Goal: Communication & Community: Answer question/provide support

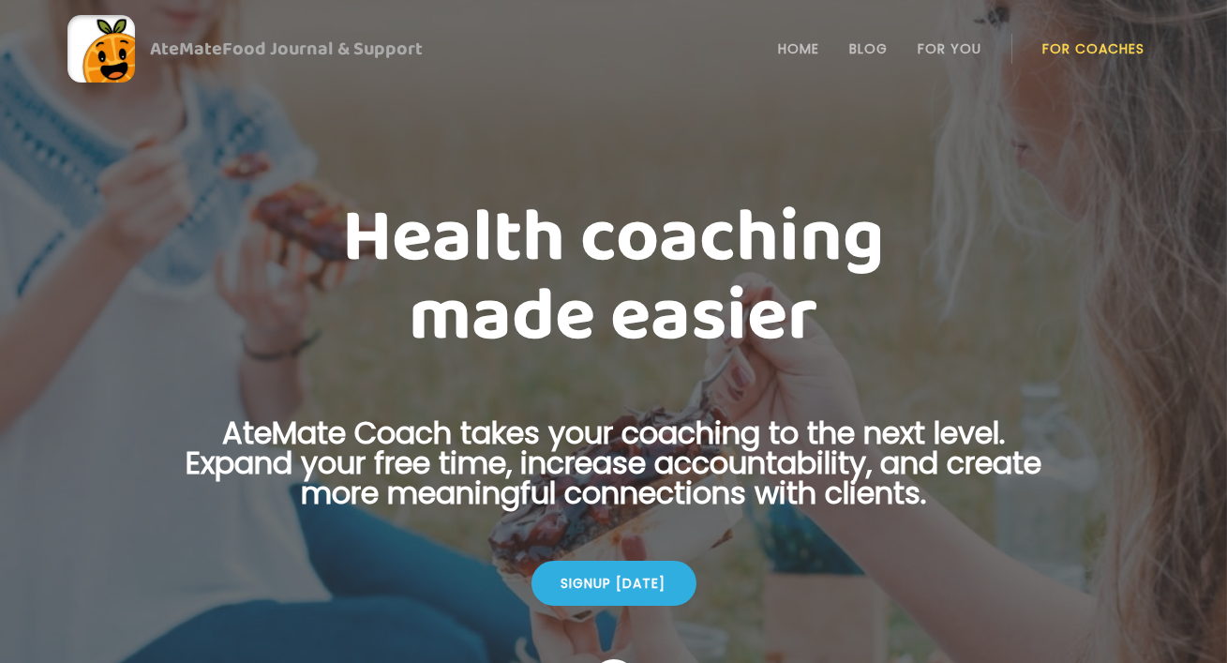
click at [1068, 42] on link "For Coaches" at bounding box center [1094, 48] width 102 height 15
click at [1073, 60] on link "Login" at bounding box center [1094, 49] width 86 height 38
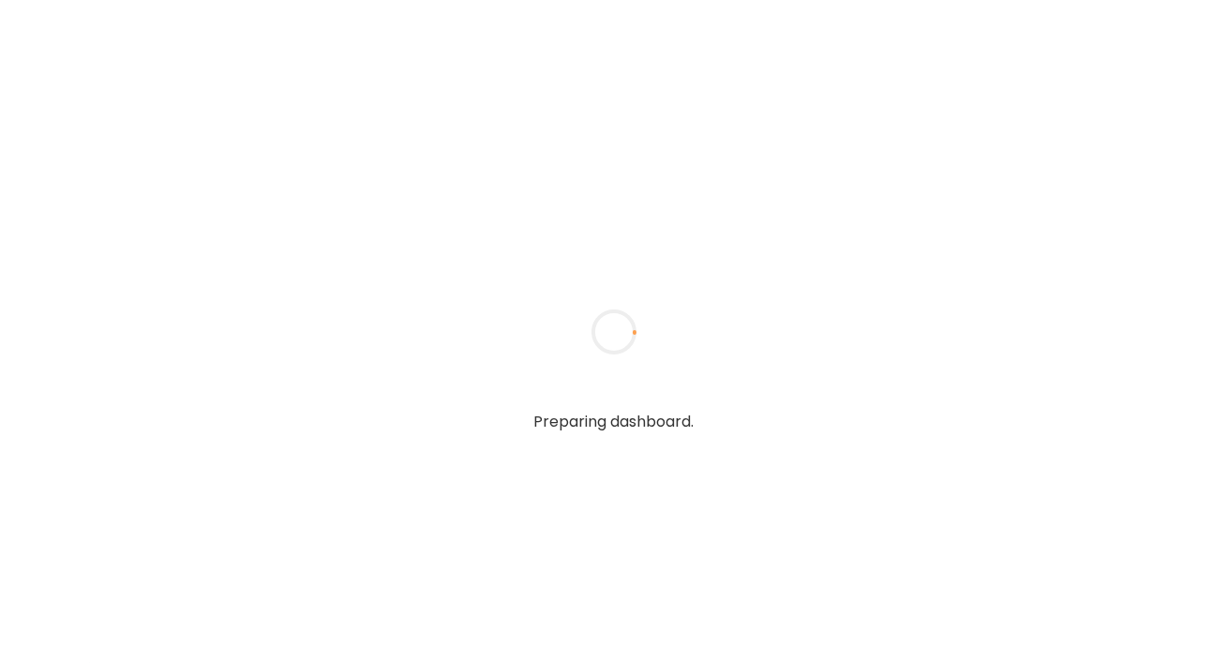
type textarea "**********"
type input "**********"
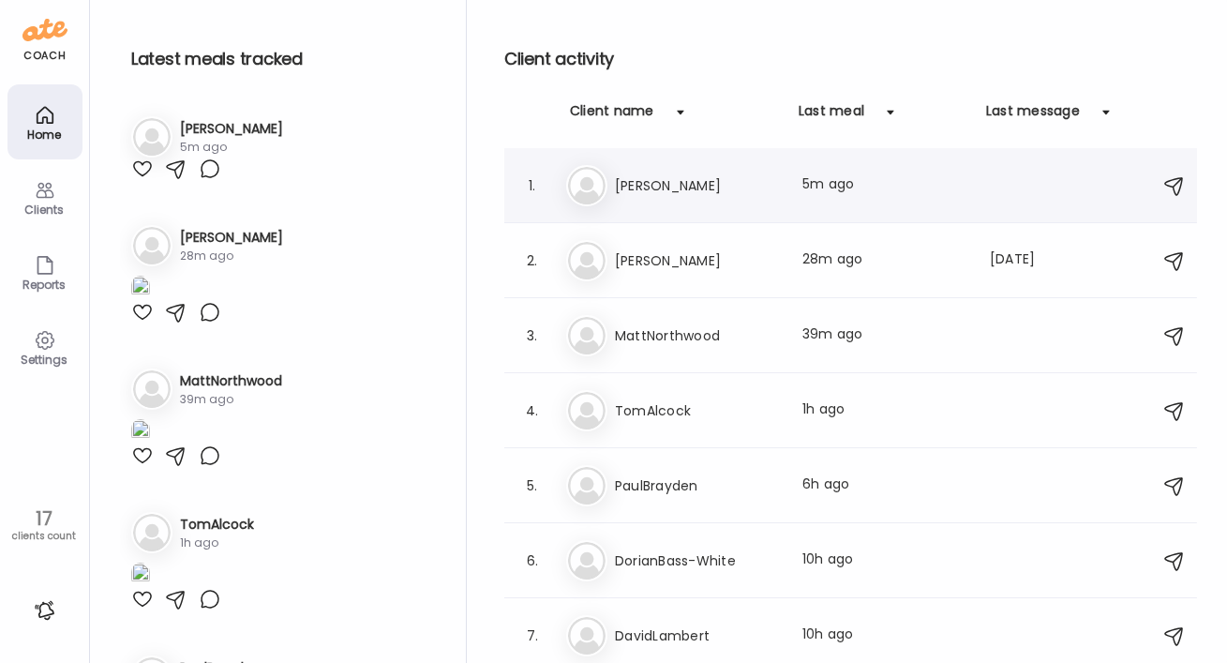
click at [698, 187] on h3 "James Nation" at bounding box center [697, 185] width 165 height 23
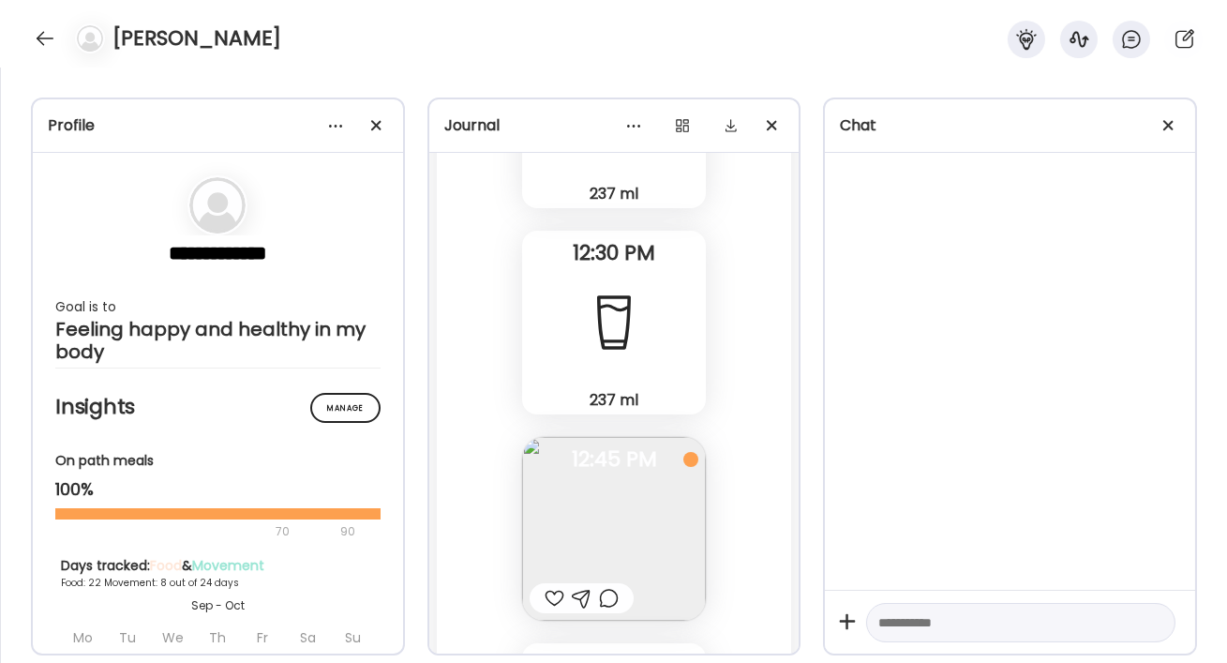
scroll to position [39396, 0]
click at [37, 41] on div at bounding box center [45, 38] width 30 height 30
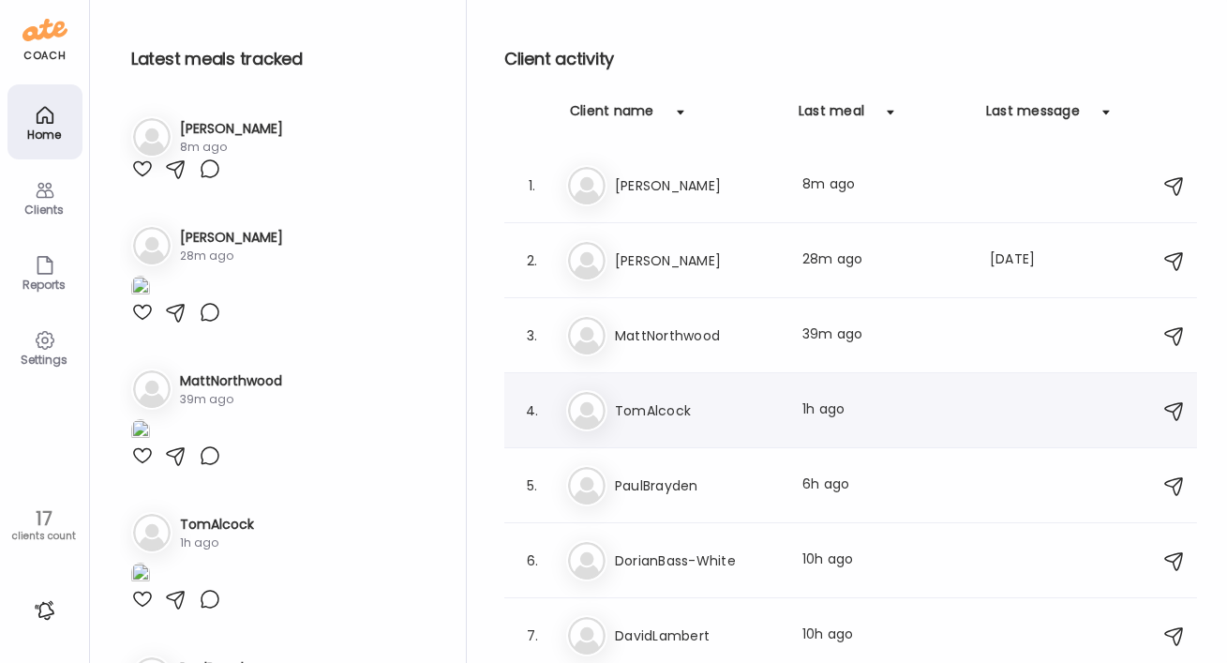
click at [659, 400] on h3 "TomAlcock" at bounding box center [697, 410] width 165 height 23
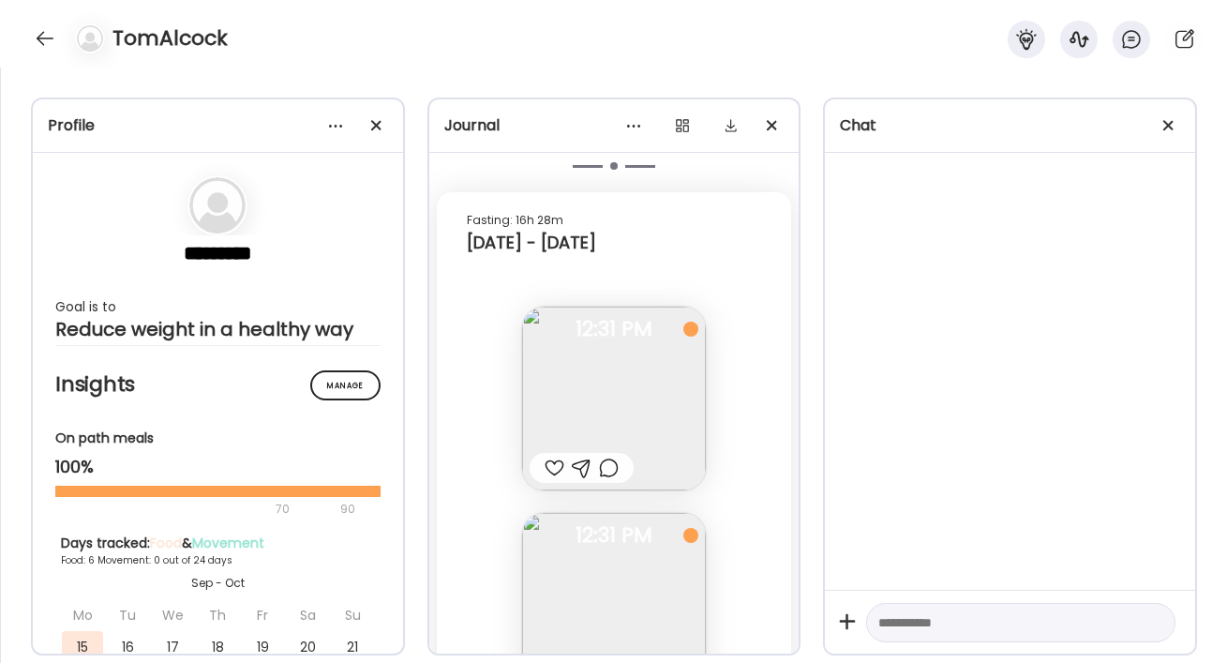
scroll to position [6196, 0]
click at [638, 391] on img at bounding box center [614, 396] width 184 height 184
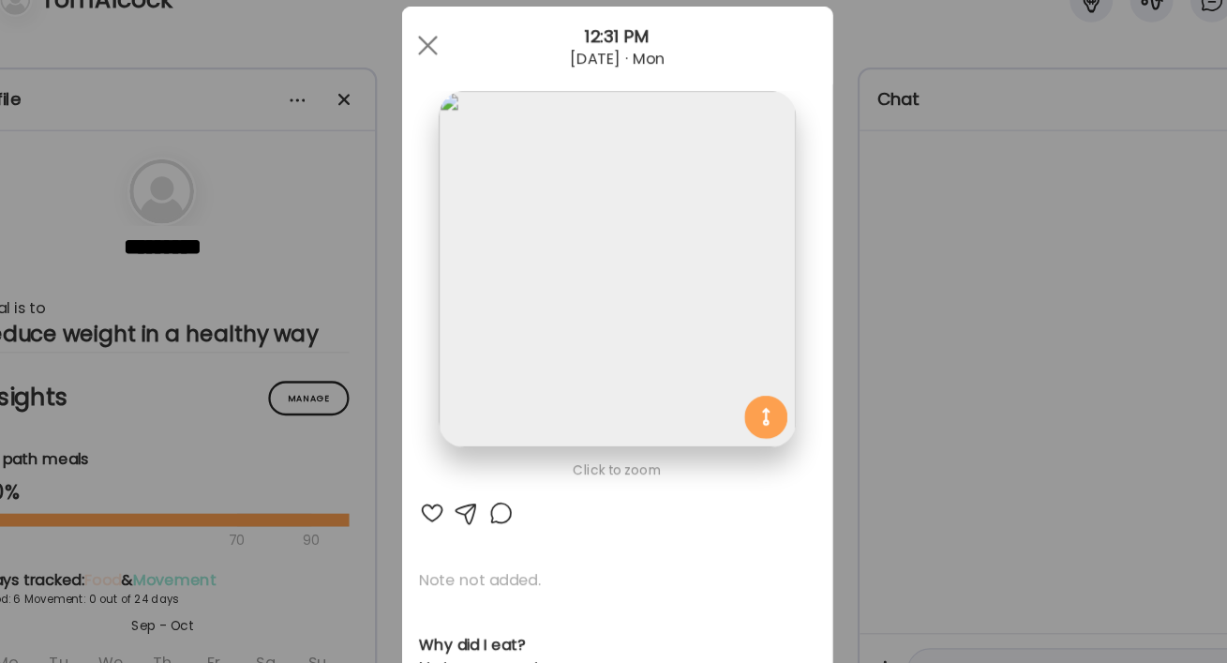
click at [592, 298] on img at bounding box center [613, 273] width 310 height 310
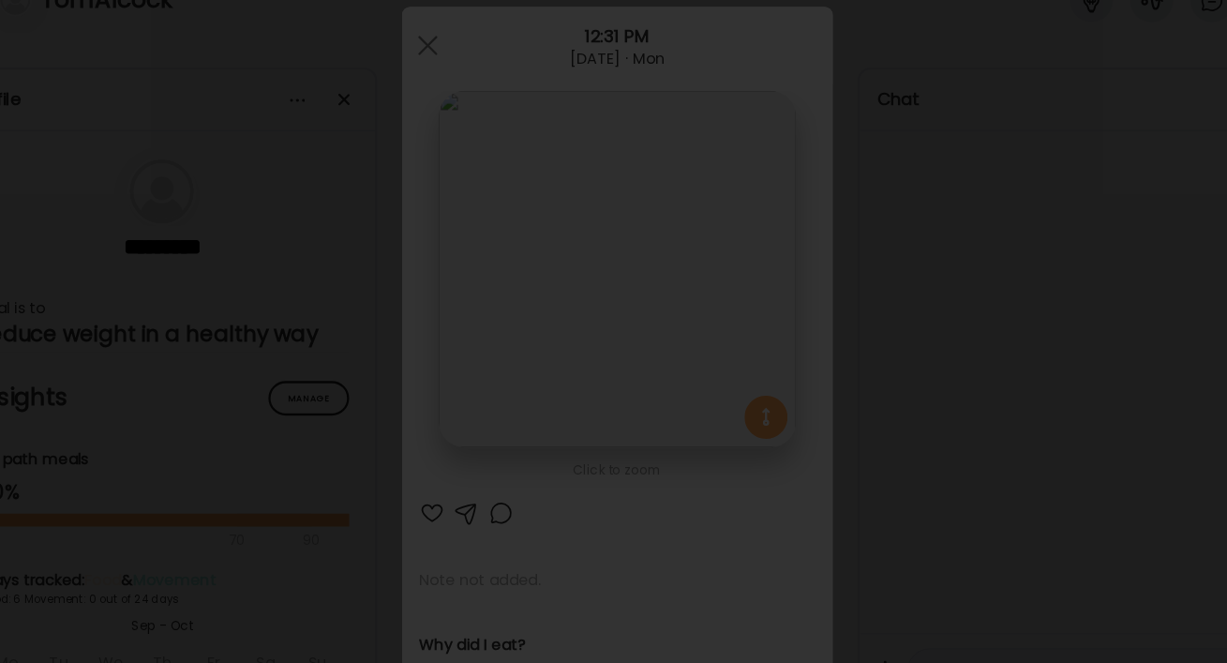
click at [897, 398] on img at bounding box center [613, 331] width 1197 height 633
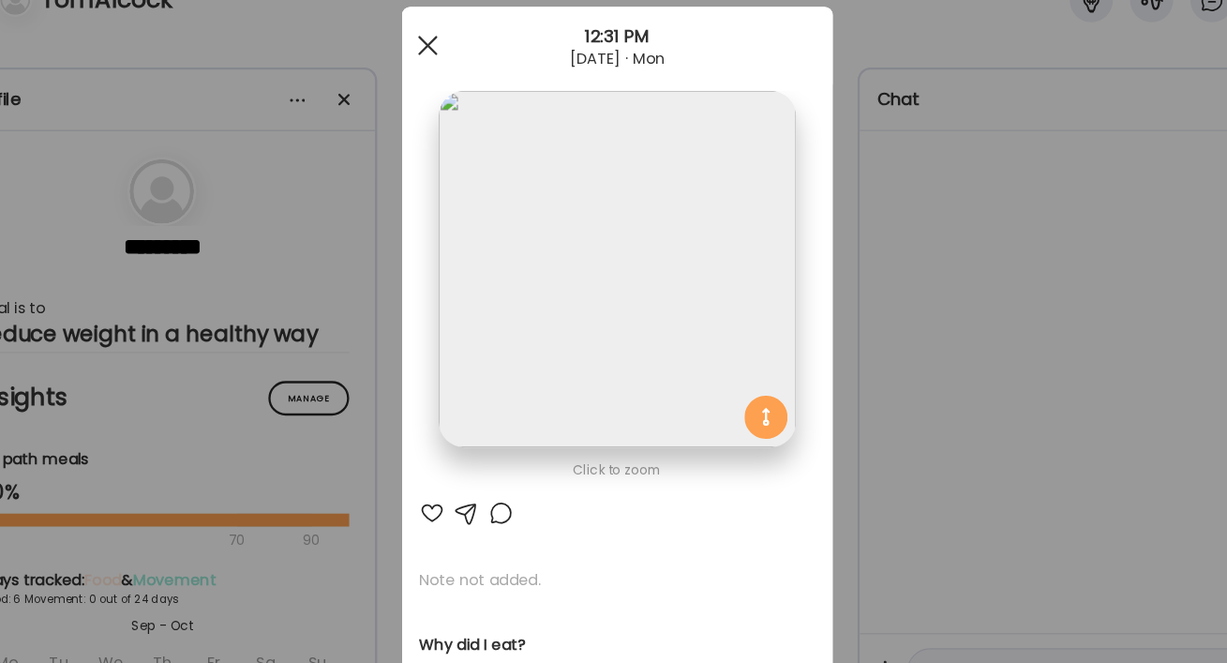
click at [453, 80] on div at bounding box center [449, 79] width 38 height 38
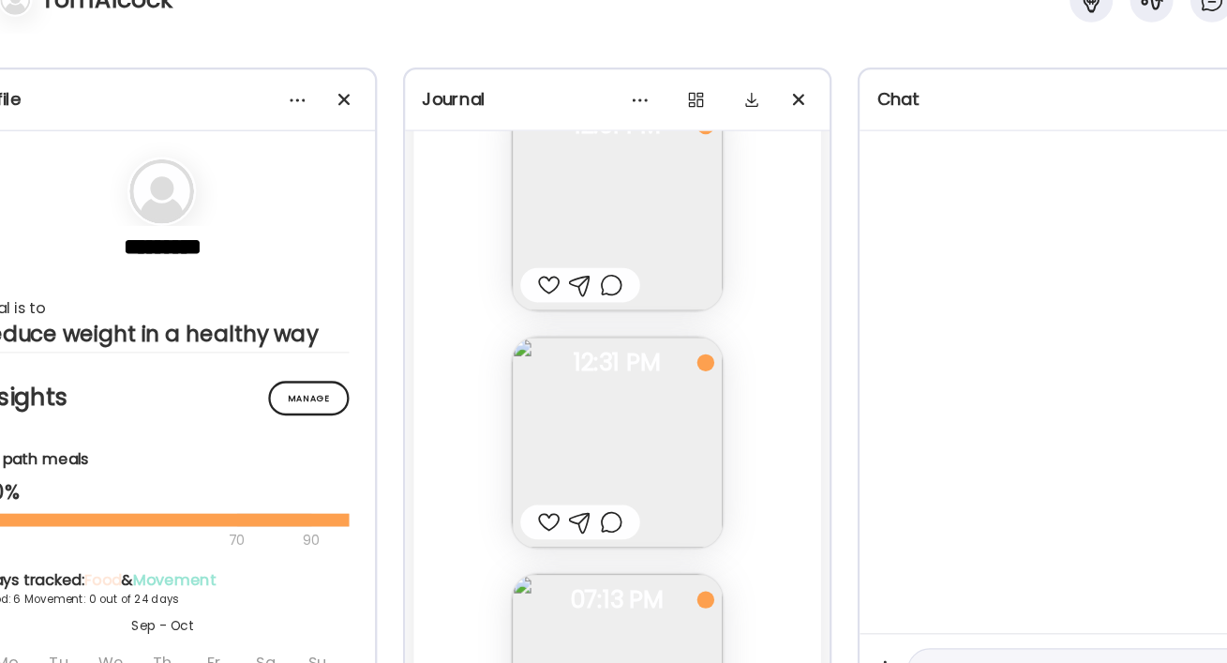
scroll to position [6413, 0]
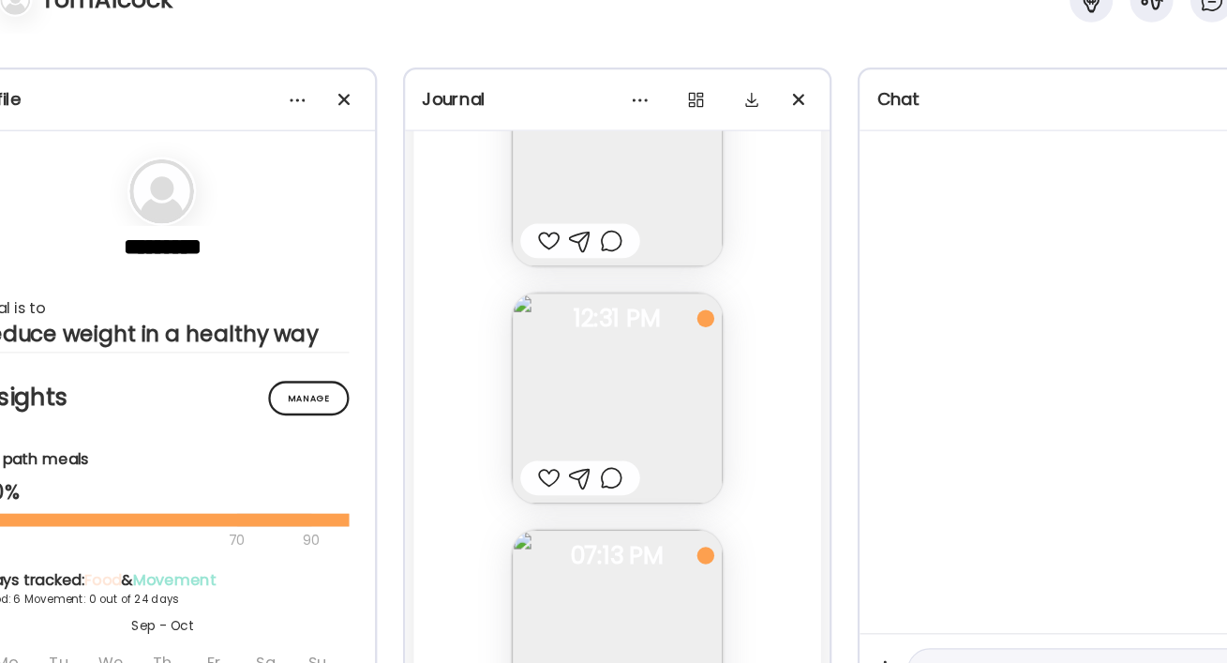
click at [577, 434] on img at bounding box center [614, 385] width 184 height 184
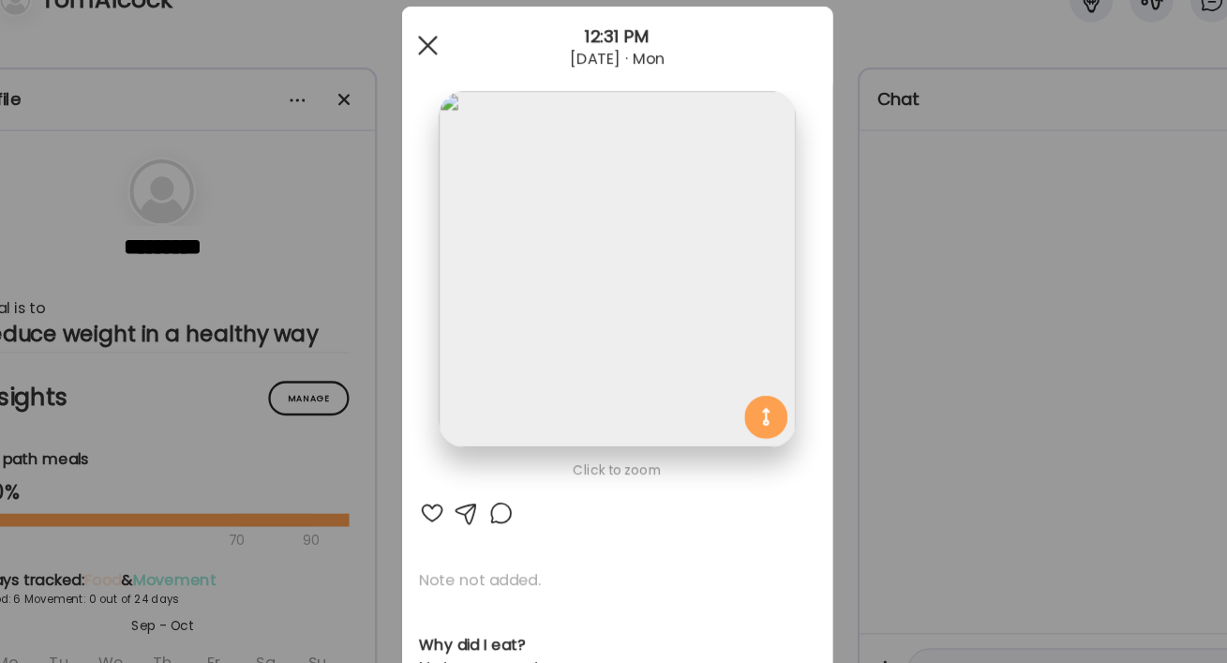
click at [441, 68] on div at bounding box center [449, 79] width 38 height 38
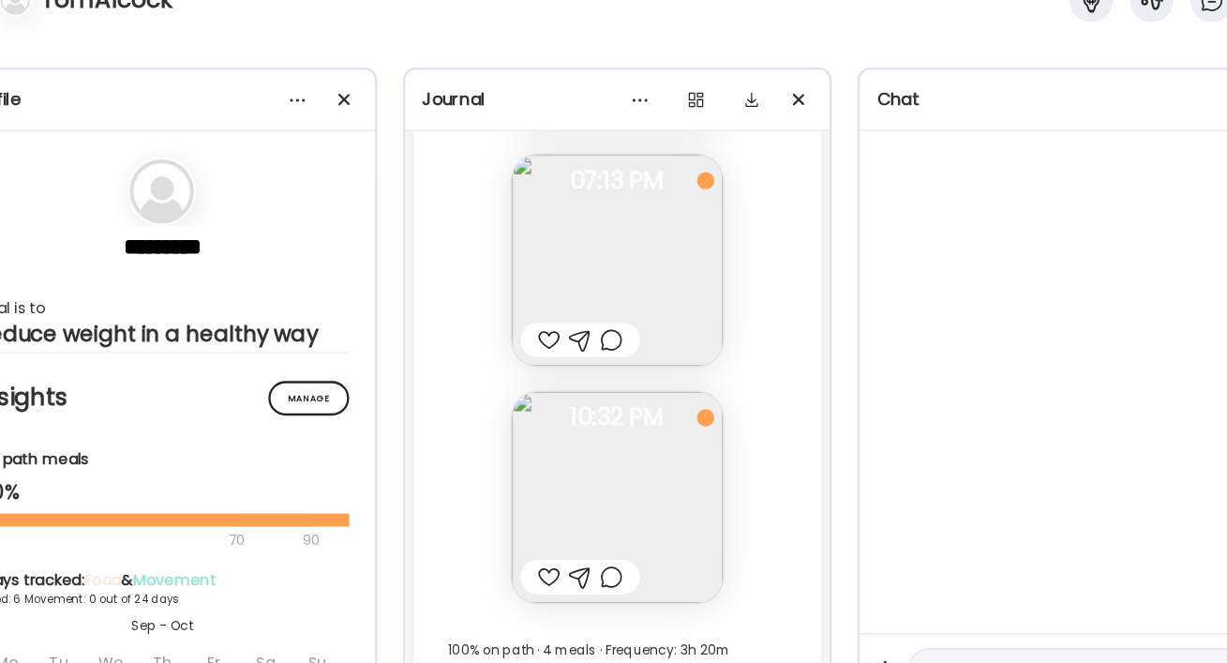
scroll to position [6744, 0]
click at [622, 277] on img at bounding box center [614, 261] width 184 height 184
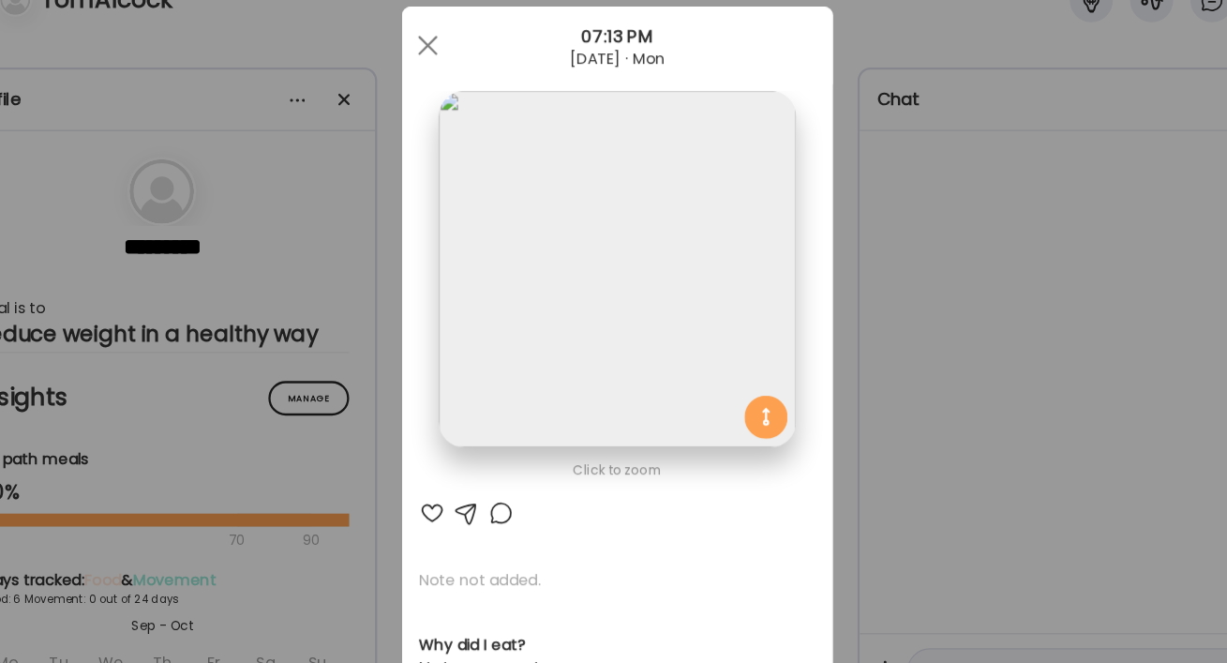
click at [511, 485] on div at bounding box center [513, 485] width 23 height 23
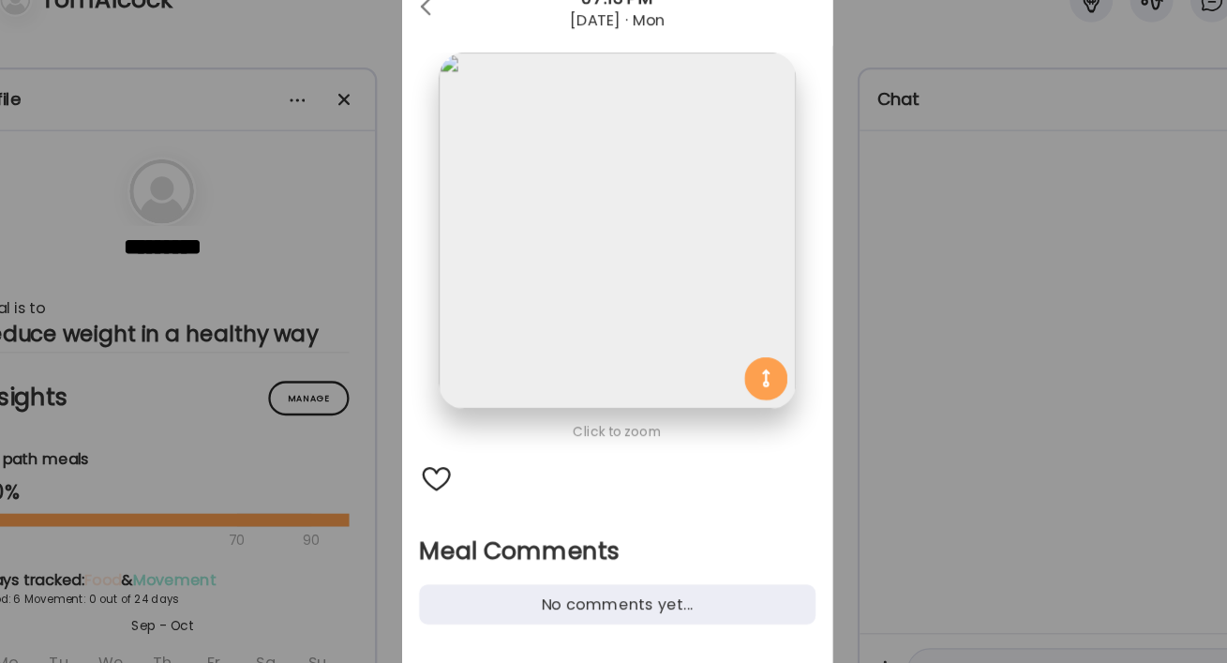
scroll to position [36, 0]
click at [845, 419] on div "Ate Coach Dashboard Wahoo! It’s official Take a moment to set up your Coach Pro…" at bounding box center [613, 331] width 1227 height 663
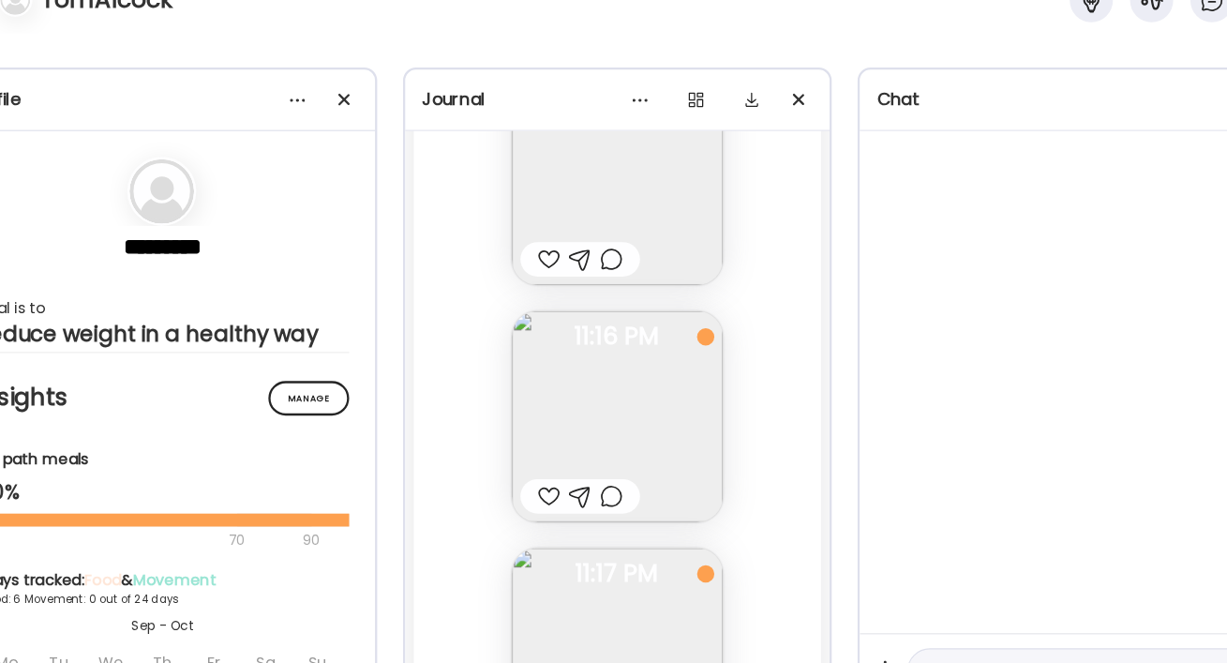
scroll to position [7200, 0]
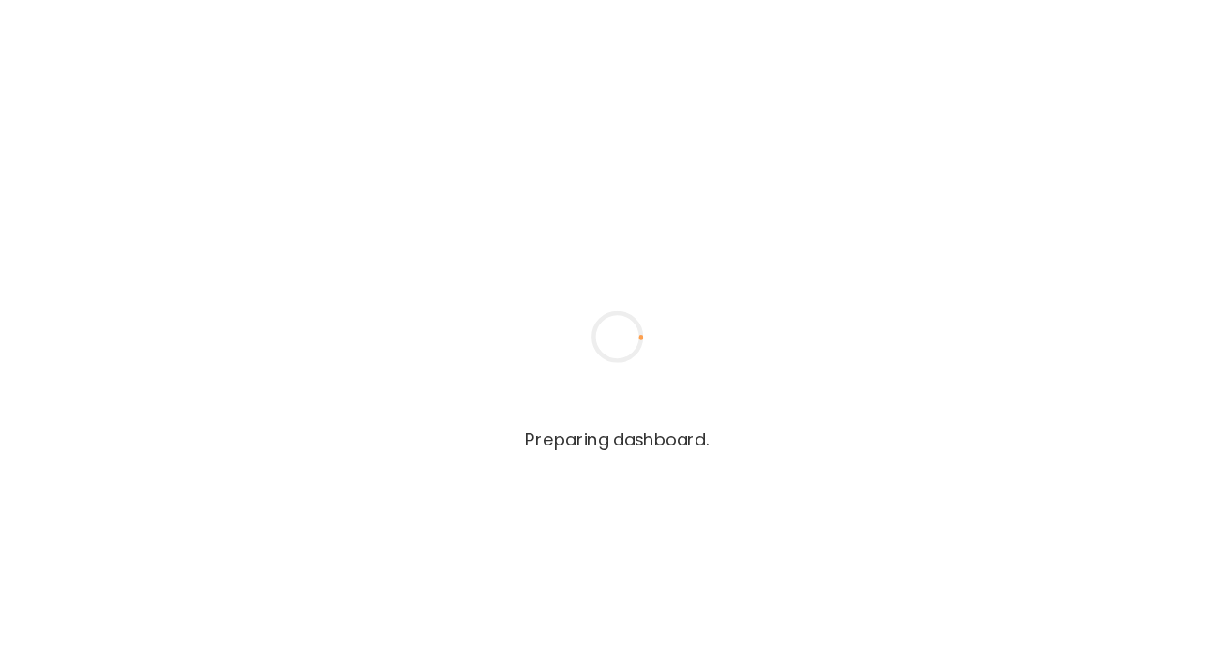
type input "**********"
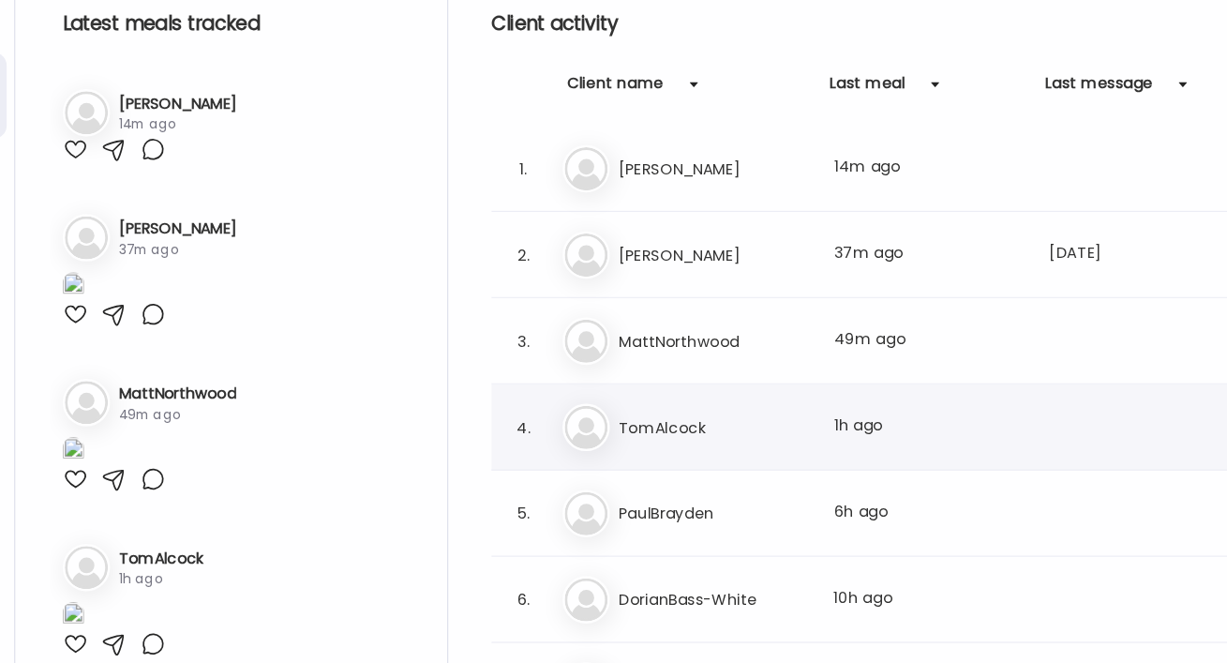
click at [641, 408] on h3 "TomAlcock" at bounding box center [697, 410] width 165 height 23
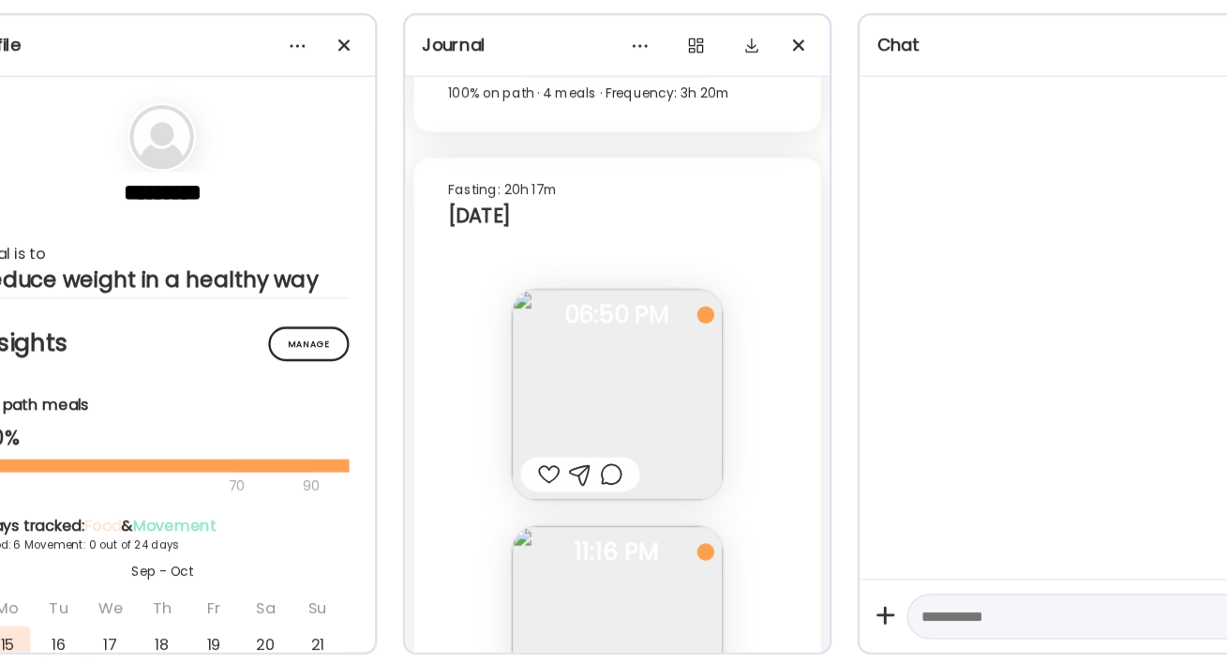
scroll to position [14015, 0]
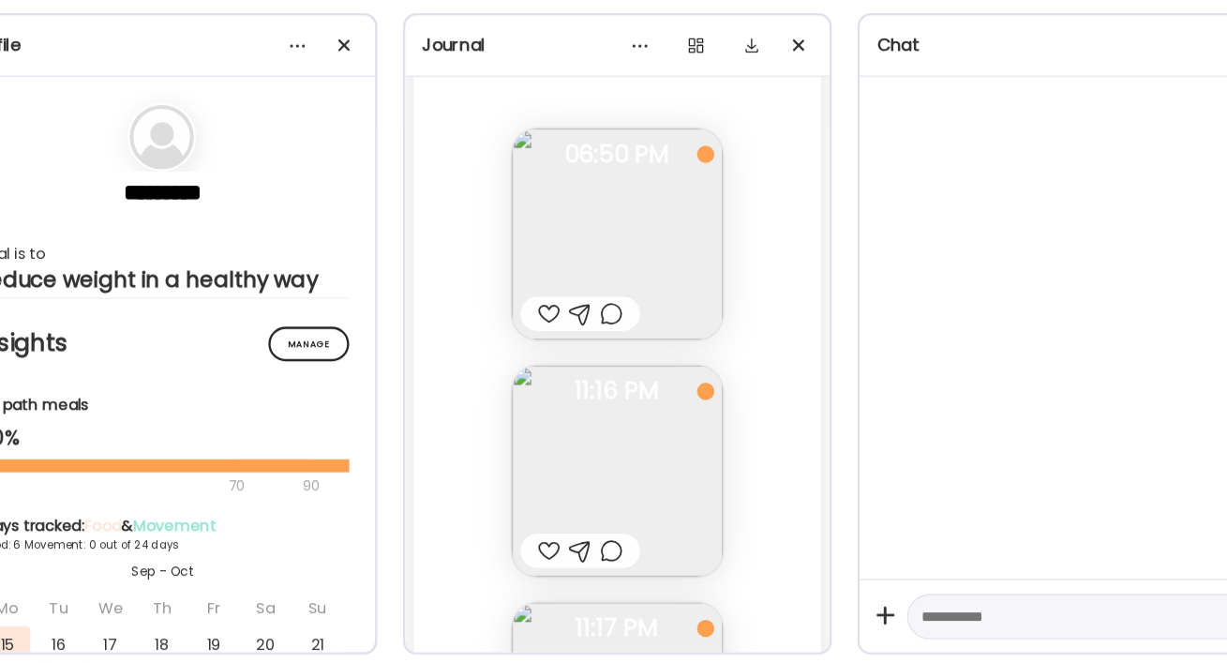
click at [638, 295] on img at bounding box center [614, 290] width 184 height 184
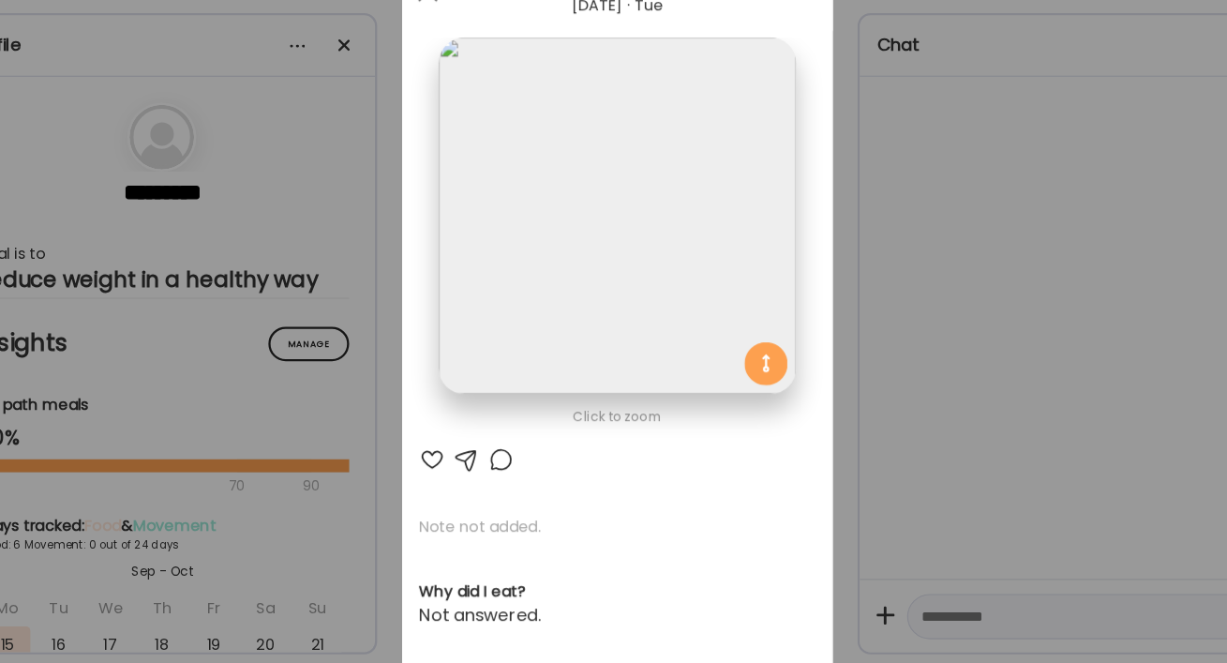
scroll to position [0, 0]
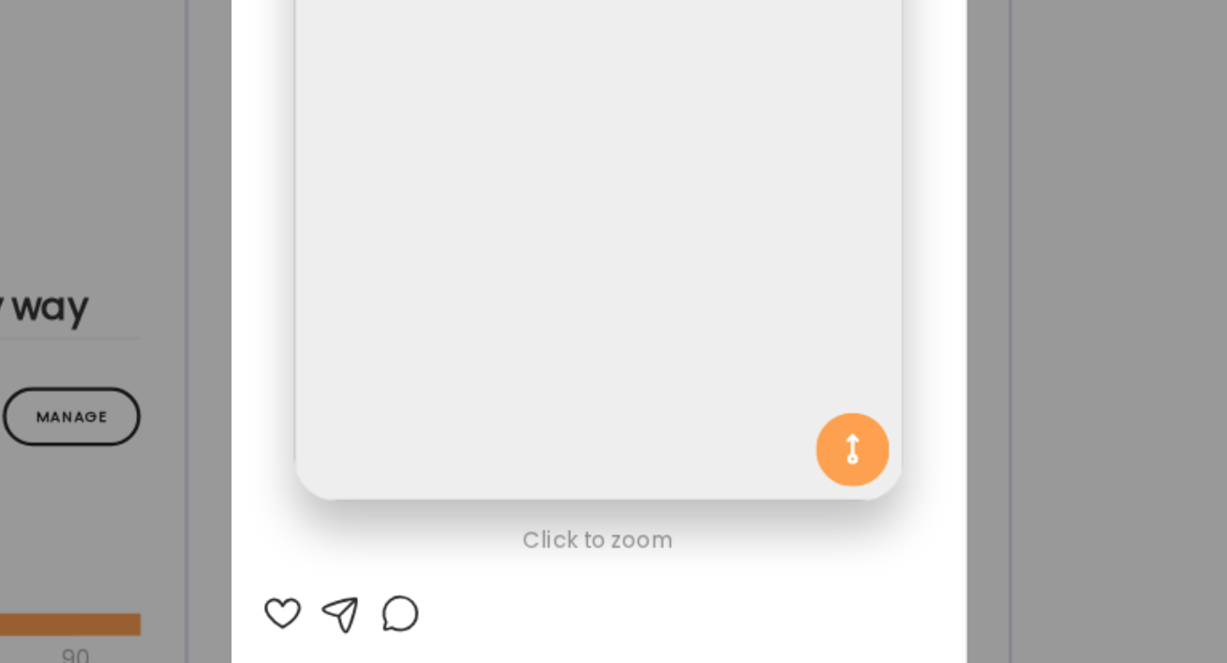
click at [805, 356] on div "Ate Coach Dashboard Wahoo! It’s official Take a moment to set up your Coach Pro…" at bounding box center [613, 331] width 1227 height 663
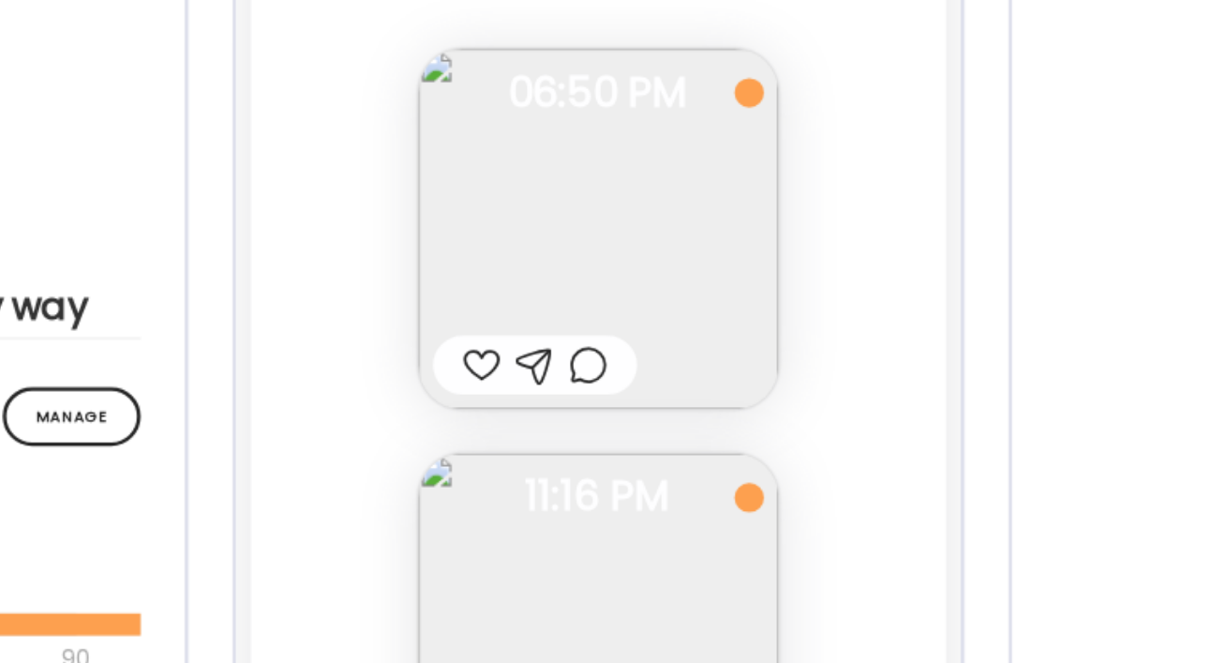
click at [653, 458] on img at bounding box center [614, 496] width 184 height 184
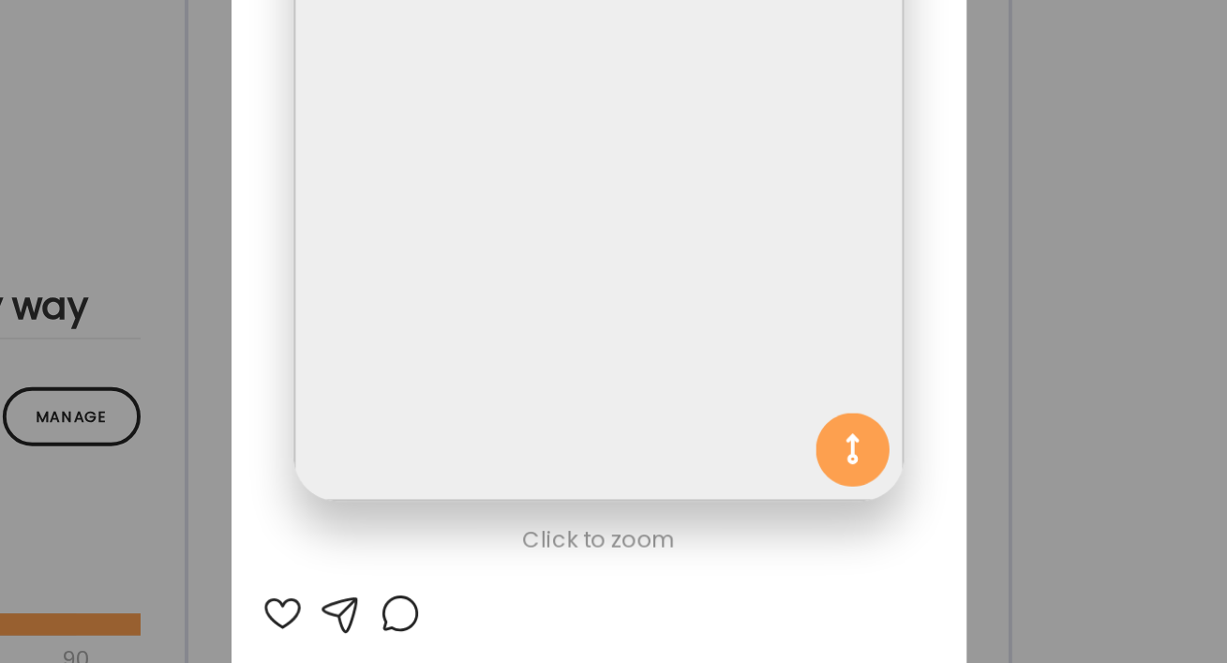
click at [819, 339] on div "Ate Coach Dashboard Wahoo! It’s official Take a moment to set up your Coach Pro…" at bounding box center [613, 331] width 1227 height 663
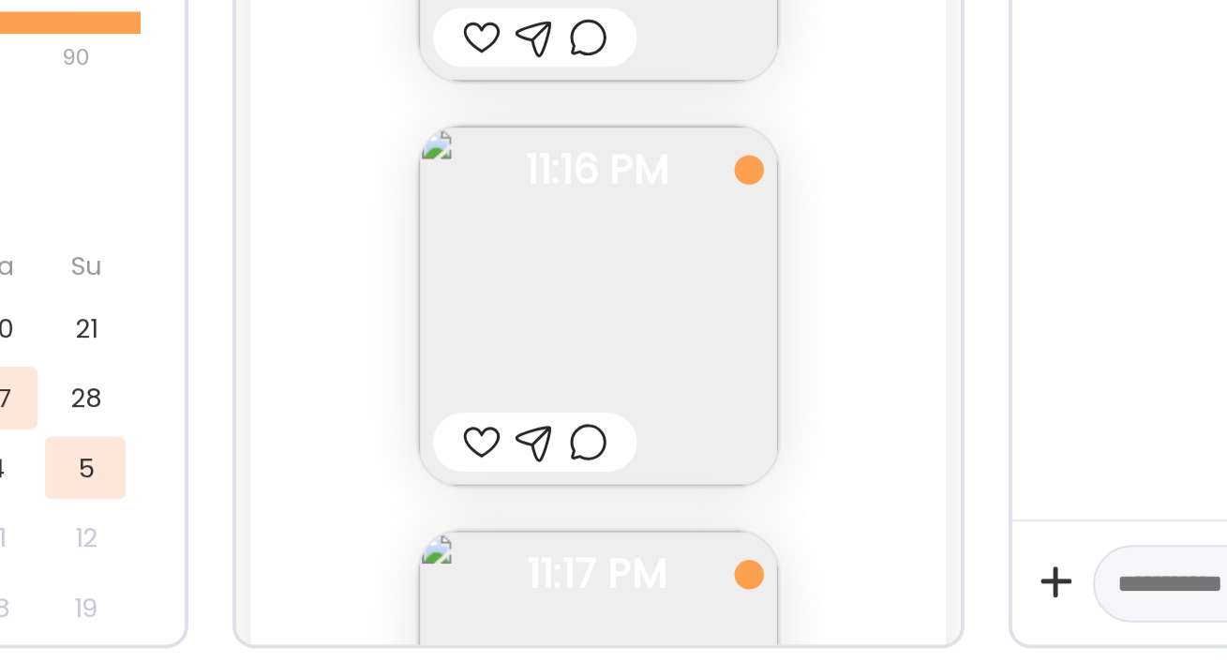
scroll to position [14014, 0]
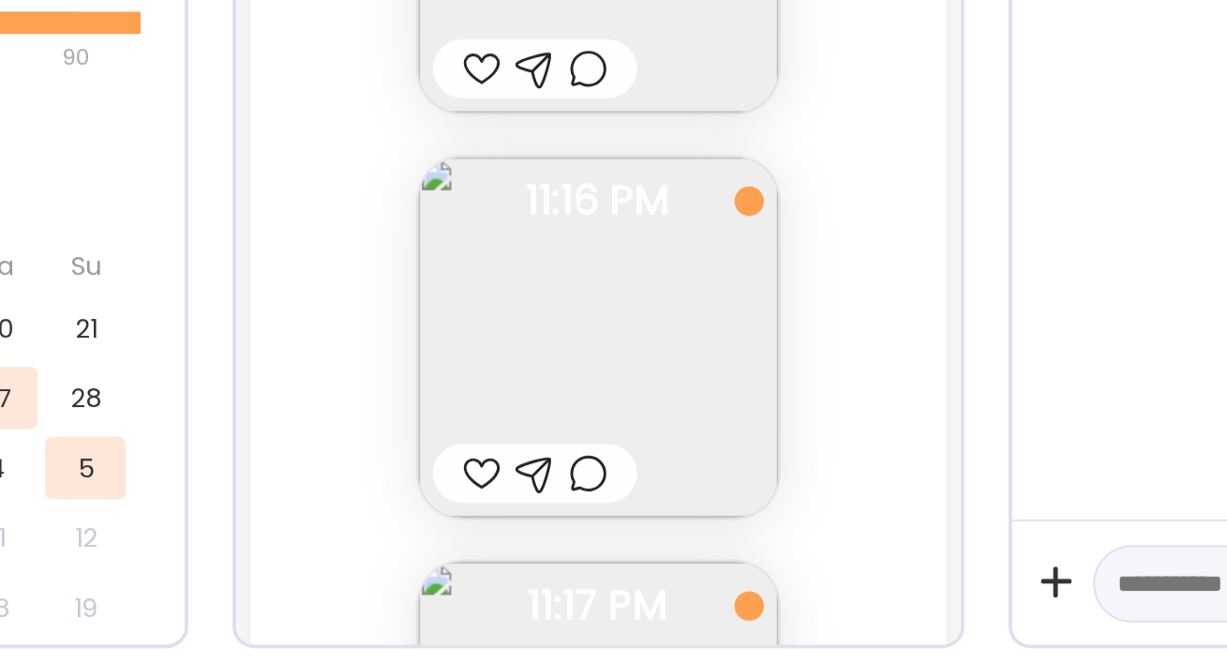
click at [610, 563] on div at bounding box center [609, 566] width 20 height 23
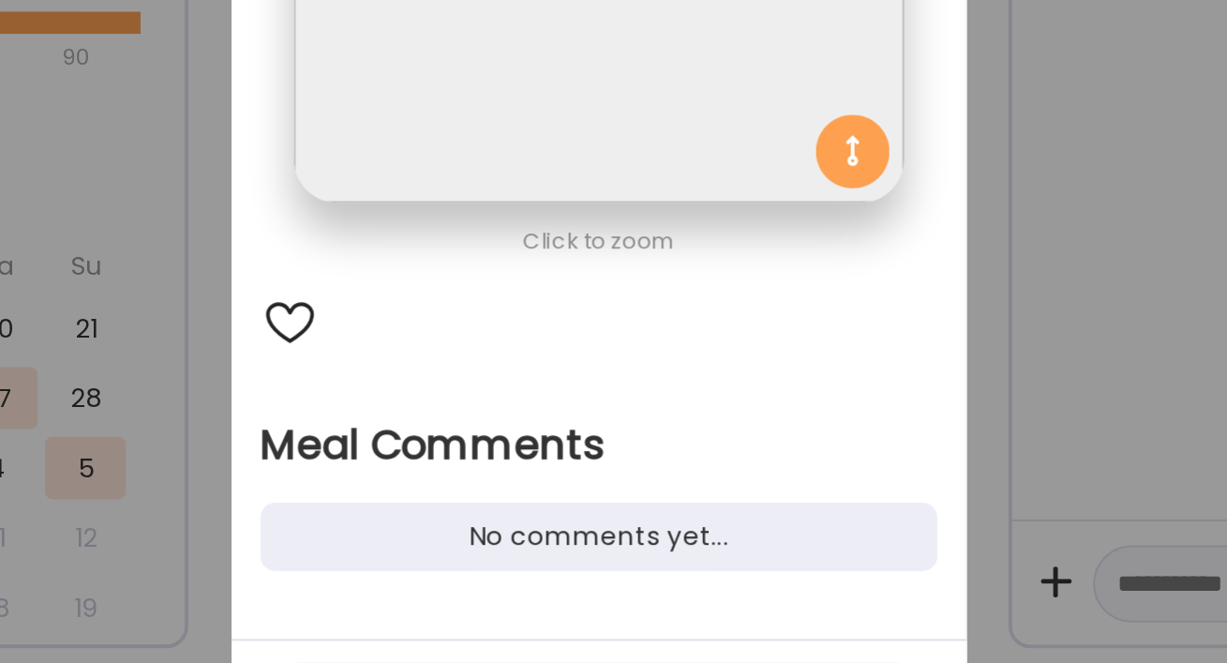
click at [597, 591] on div "No comments yet..." at bounding box center [614, 598] width 345 height 35
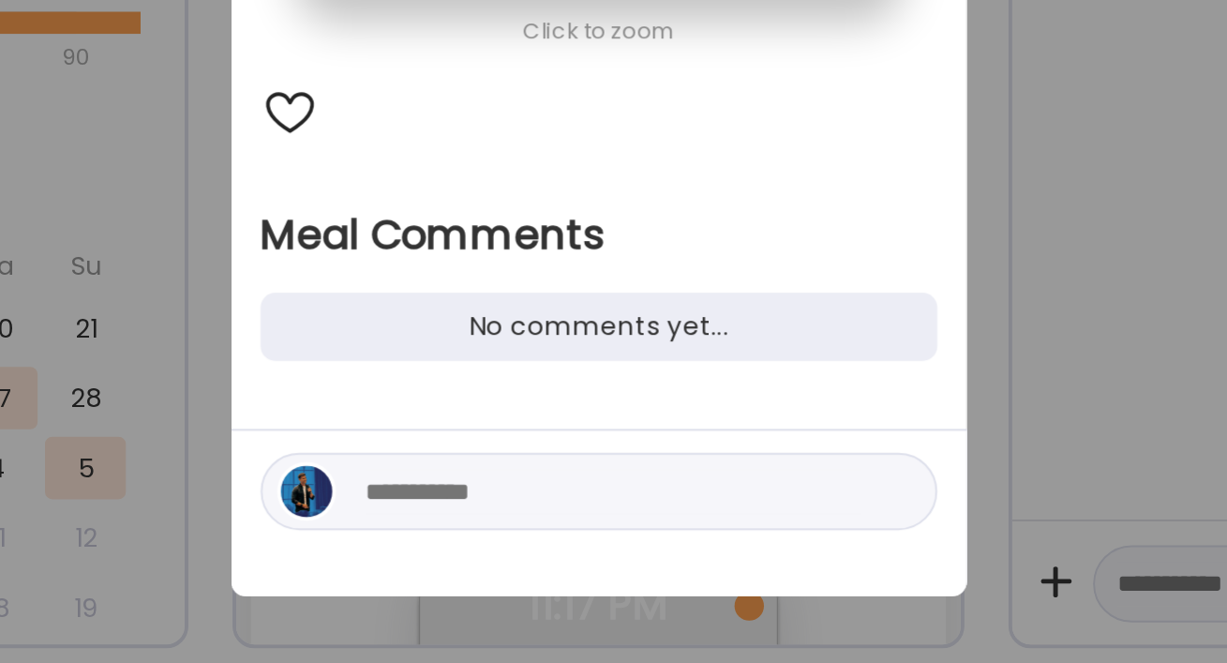
scroll to position [111, 0]
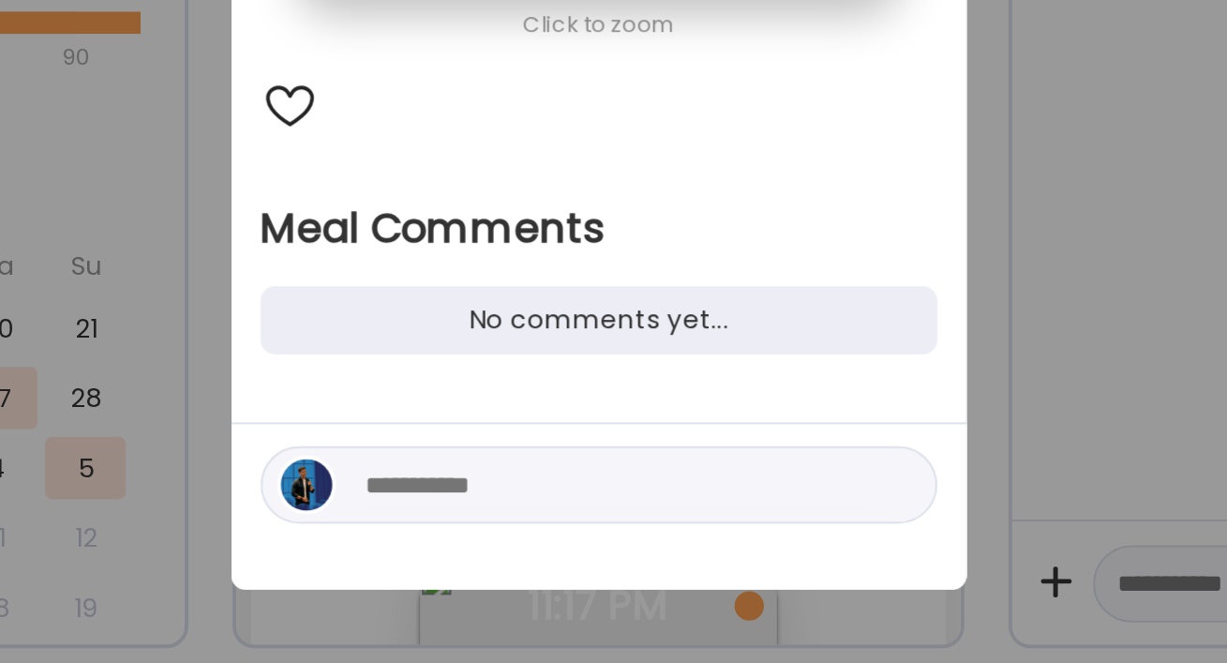
click at [575, 564] on textarea at bounding box center [621, 572] width 253 height 23
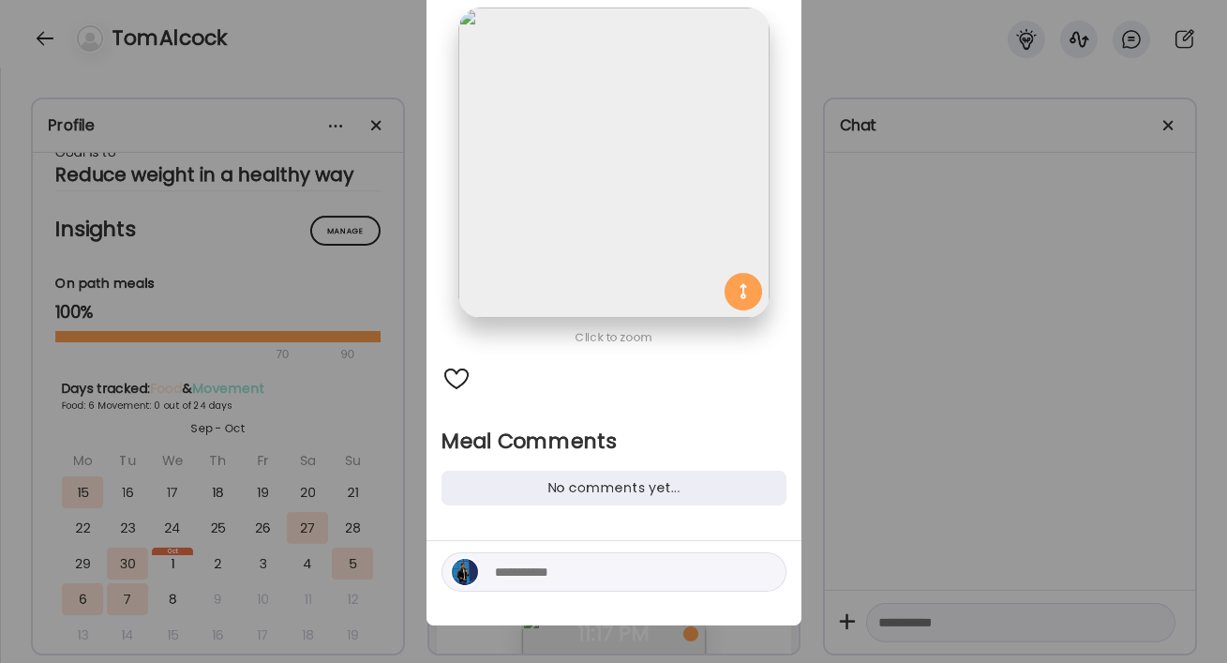
click at [921, 336] on div "Ate Coach Dashboard Wahoo! It’s official Take a moment to set up your Coach Pro…" at bounding box center [613, 331] width 1227 height 663
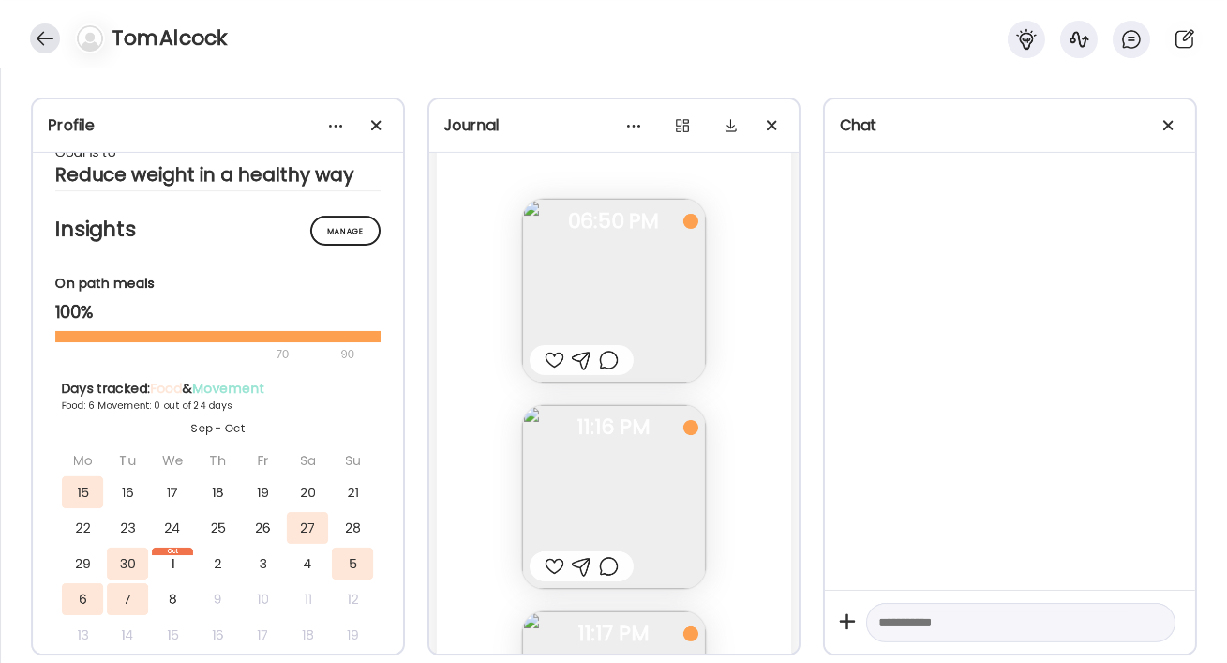
click at [36, 29] on div at bounding box center [45, 38] width 30 height 30
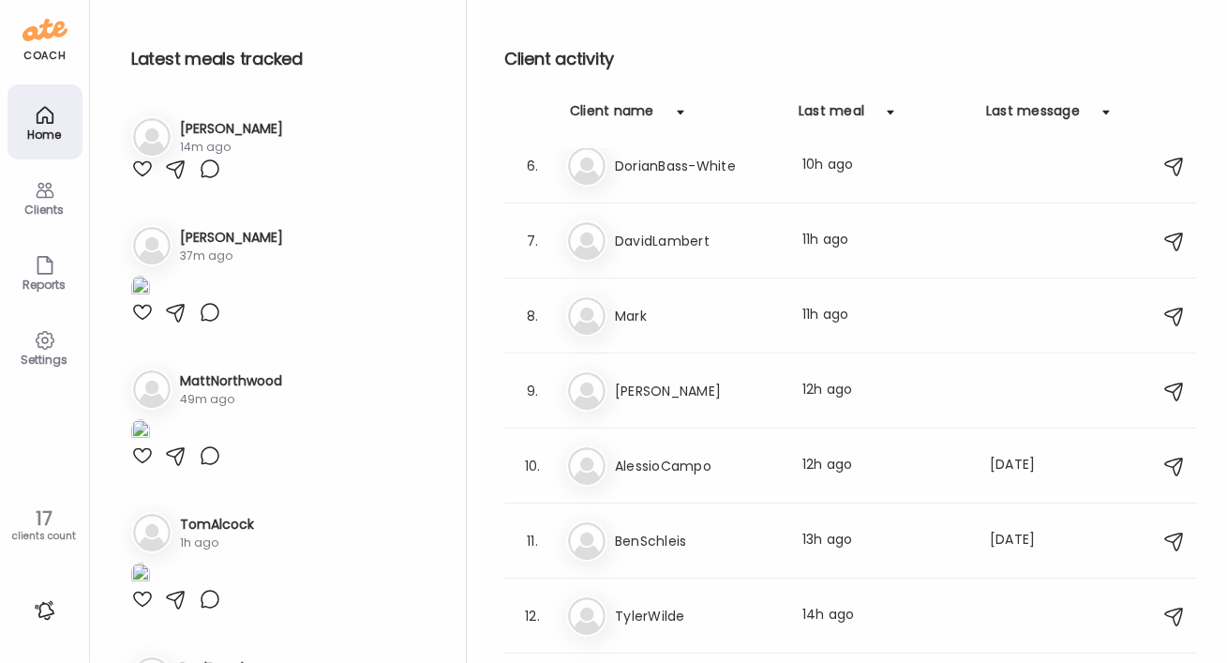
scroll to position [398, 0]
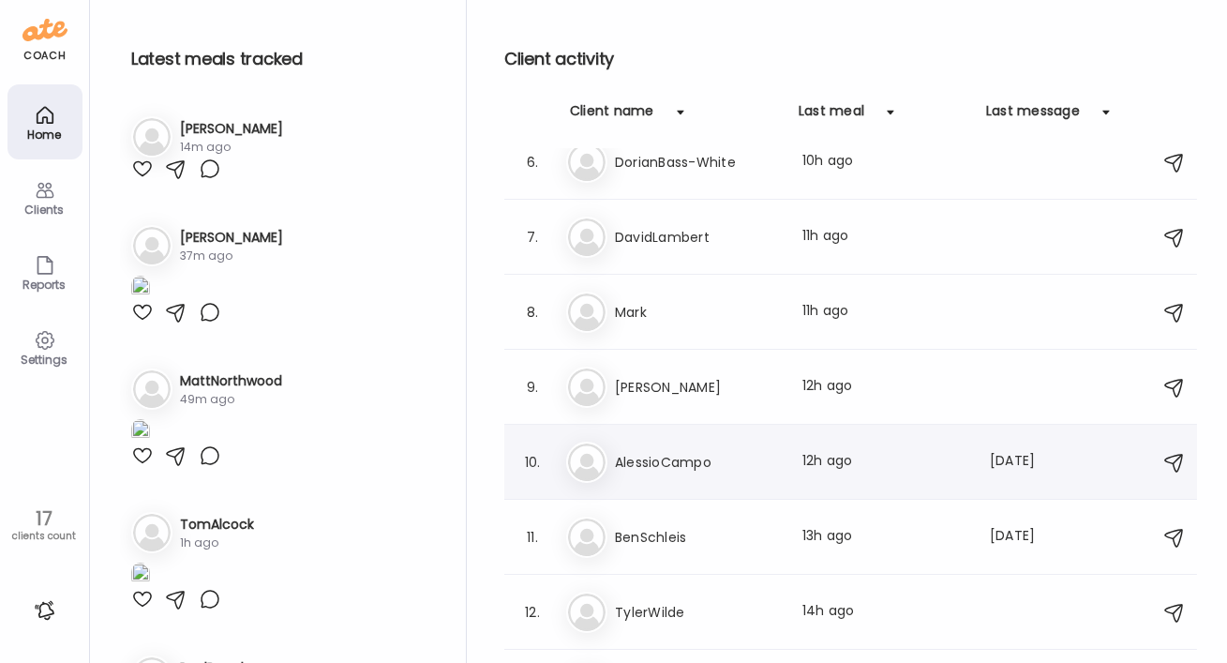
click at [702, 460] on h3 "AlessioCampo" at bounding box center [697, 462] width 165 height 23
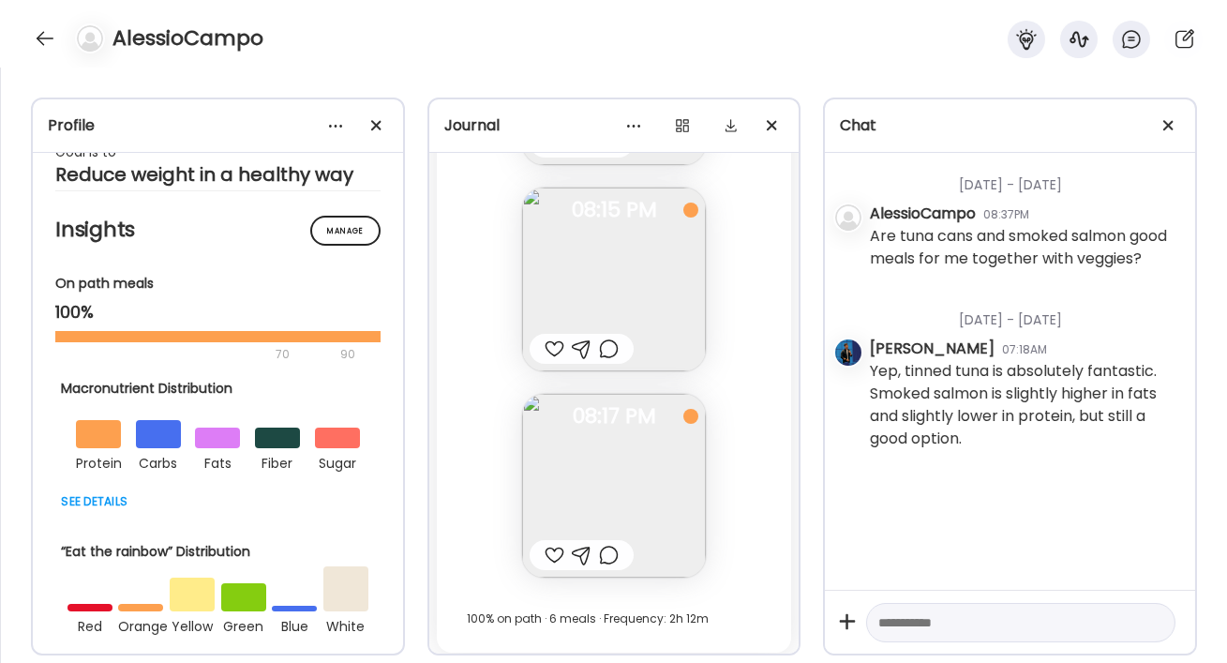
scroll to position [41257, 0]
click at [46, 40] on div at bounding box center [45, 38] width 30 height 30
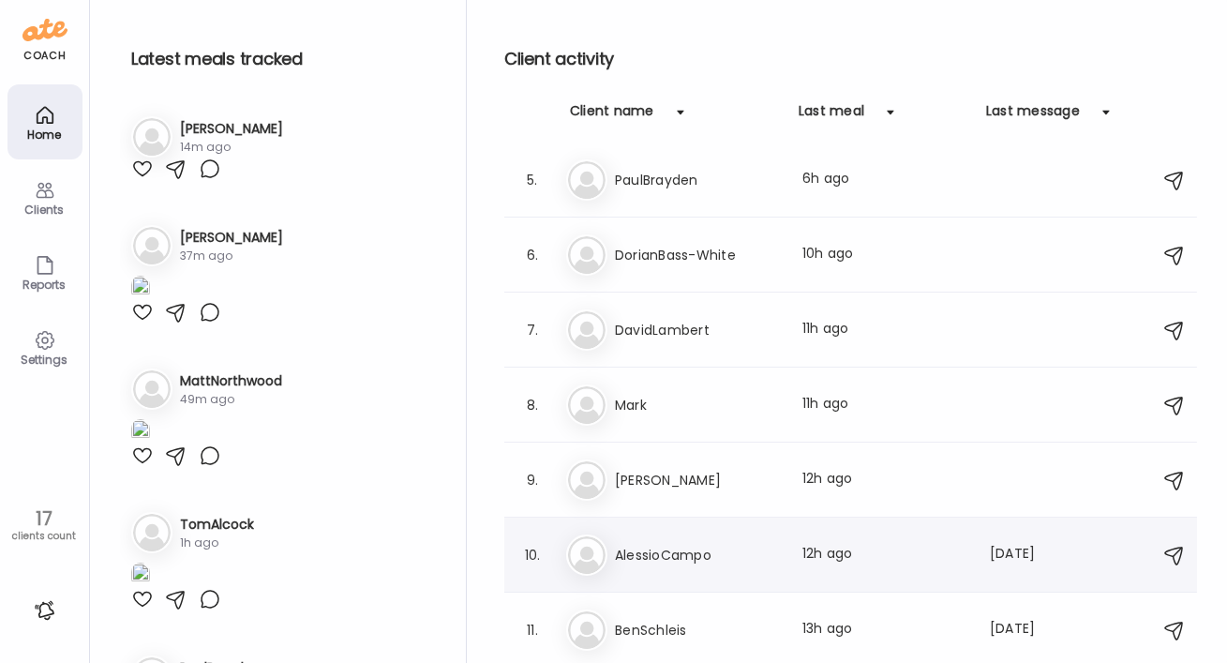
scroll to position [224, 0]
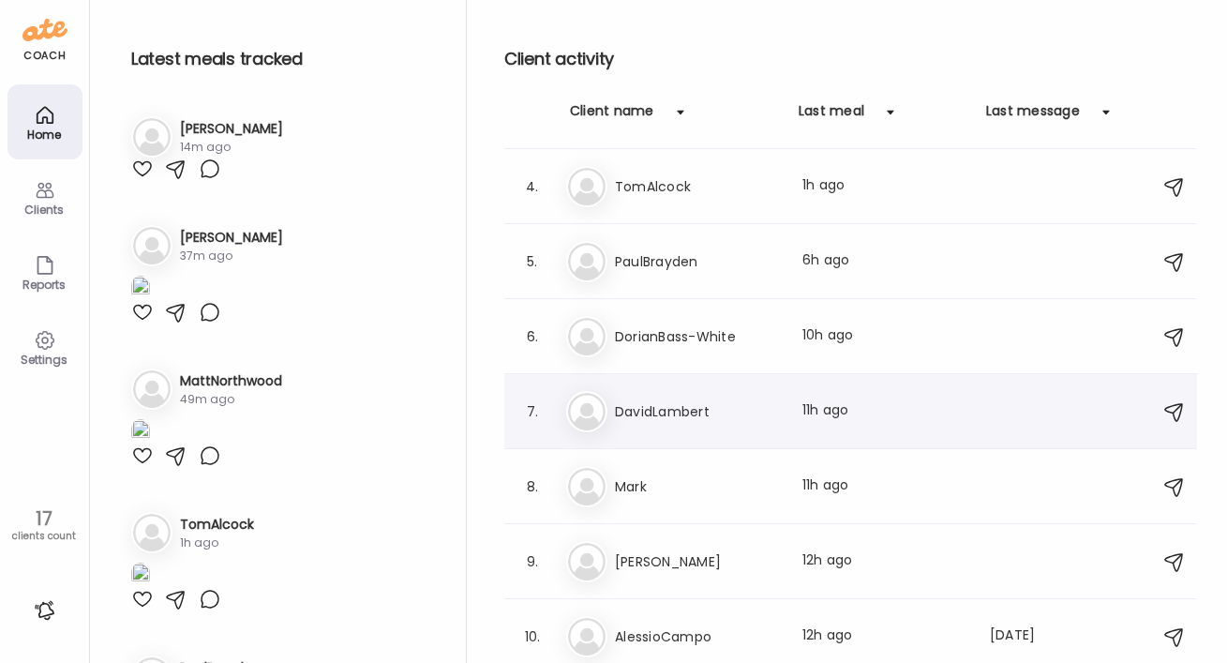
click at [703, 403] on h3 "DavidLambert" at bounding box center [697, 411] width 165 height 23
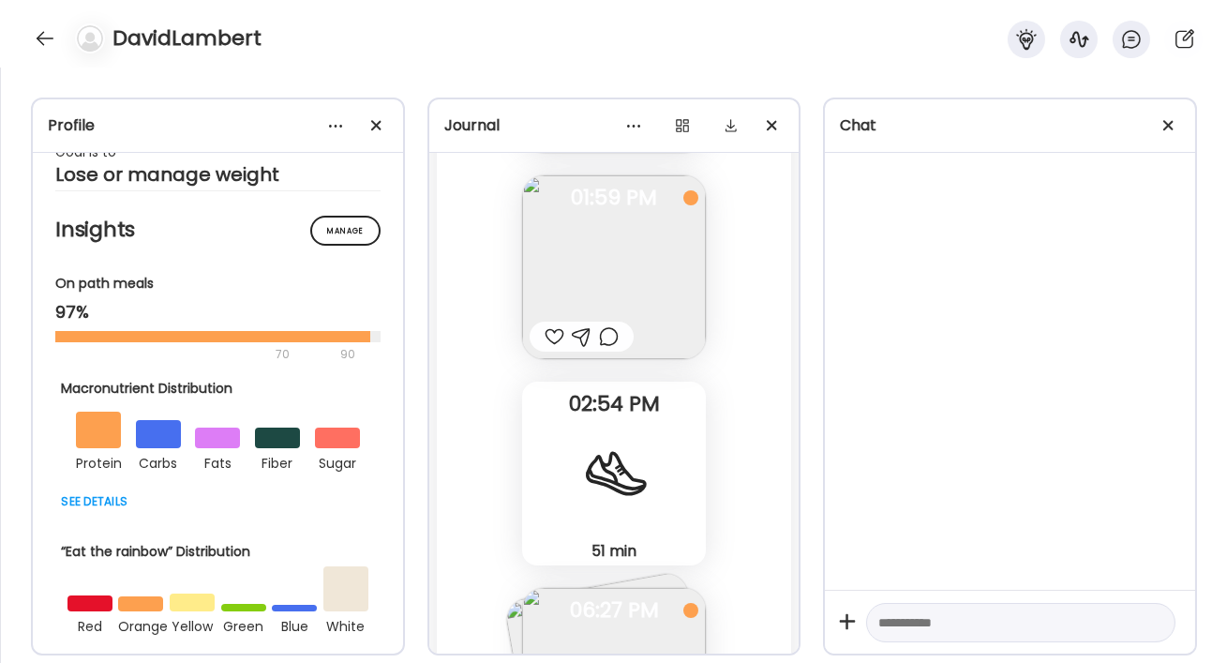
scroll to position [13036, 0]
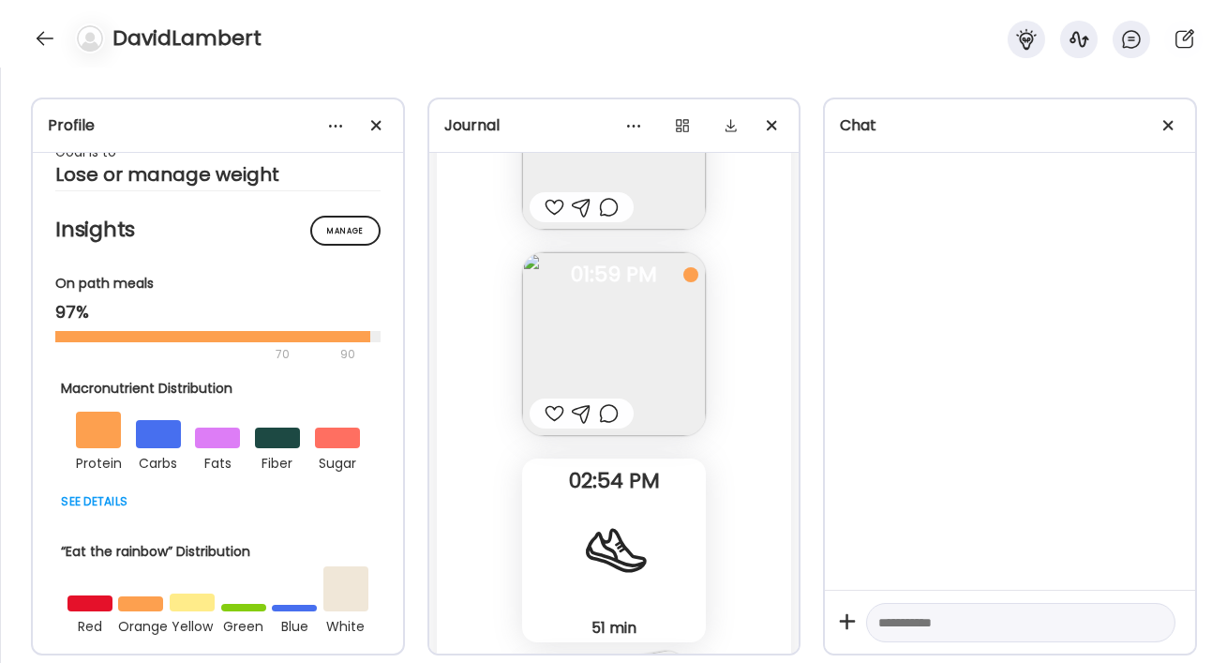
click at [633, 323] on img at bounding box center [614, 344] width 184 height 184
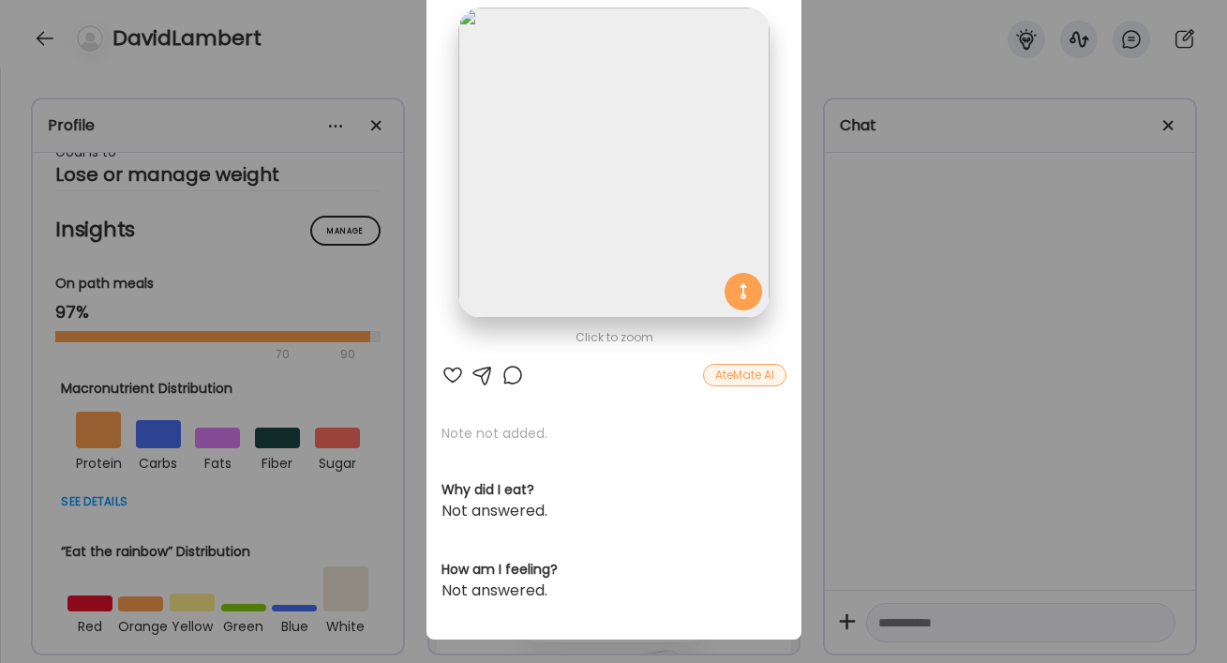
click at [516, 375] on div at bounding box center [513, 375] width 23 height 23
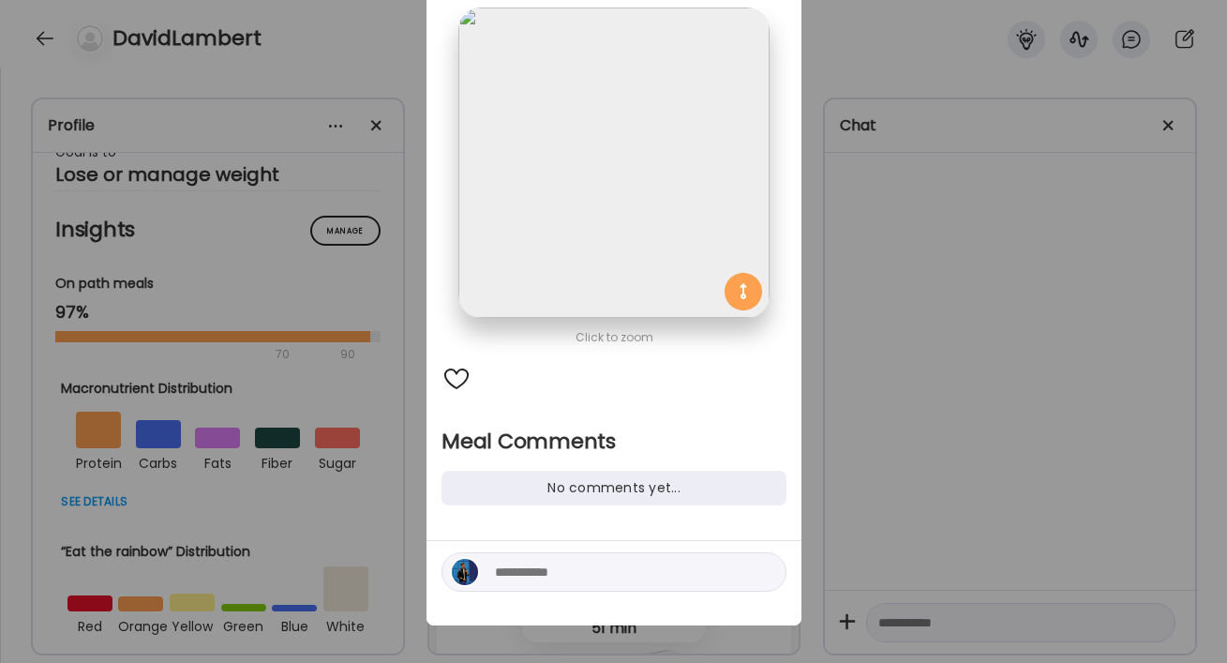
click at [524, 571] on textarea at bounding box center [621, 572] width 253 height 23
paste textarea "**********"
type textarea "**********"
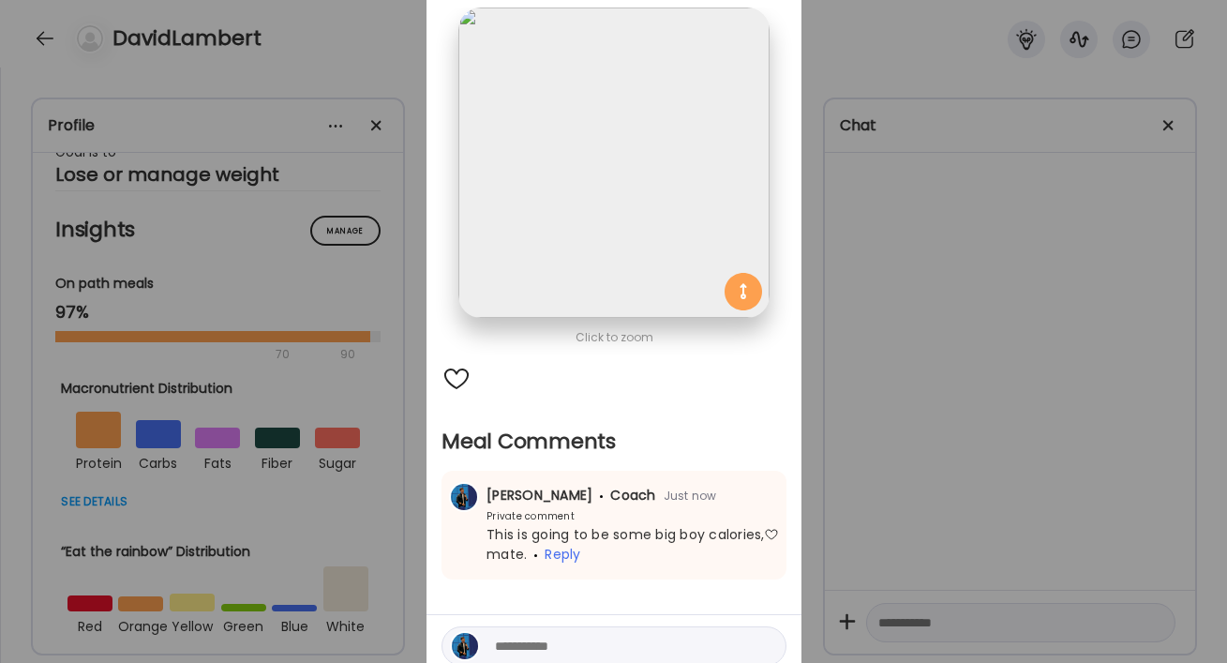
click at [917, 119] on div "Ate Coach Dashboard Wahoo! It’s official Take a moment to set up your Coach Pro…" at bounding box center [613, 331] width 1227 height 663
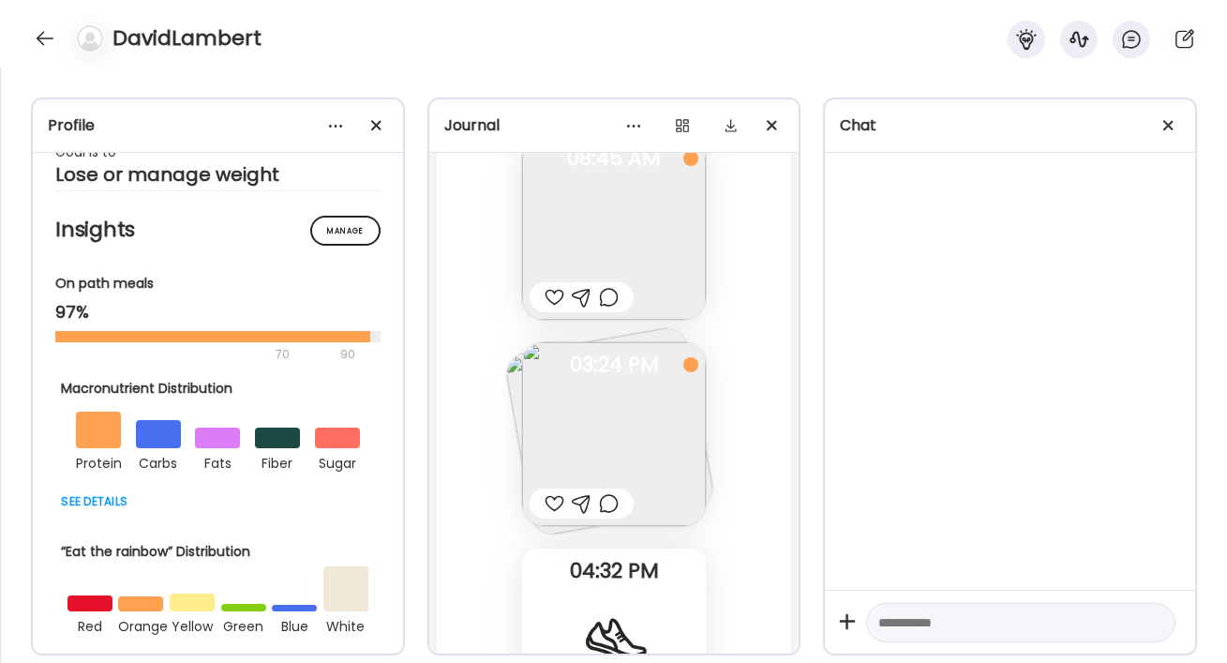
scroll to position [14599, 0]
click at [50, 29] on div at bounding box center [45, 38] width 30 height 30
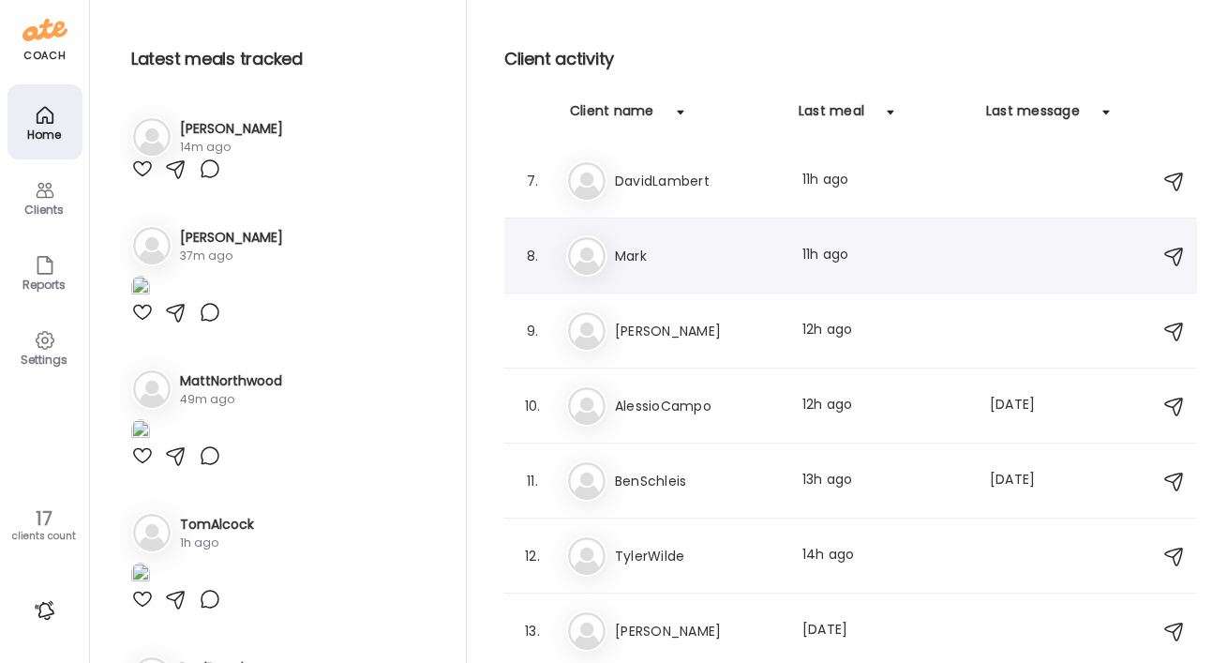
scroll to position [478, 0]
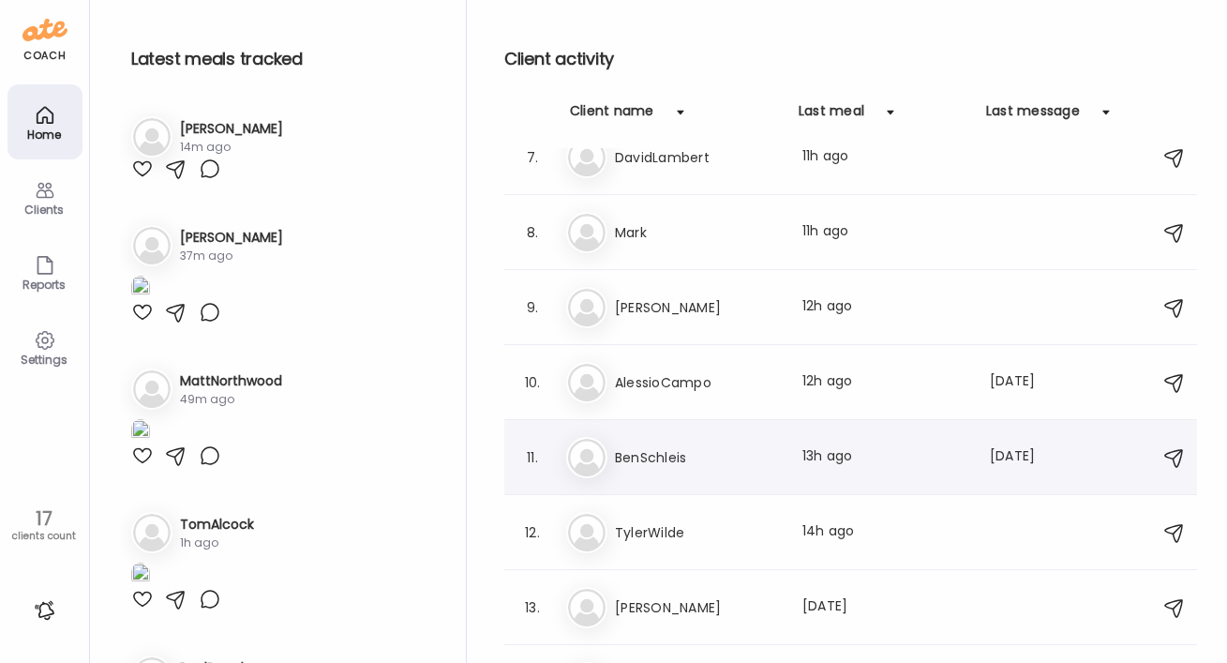
click at [692, 467] on div "Be BenSchleis Last meal: 13h ago Last message: [DATE] I’m in" at bounding box center [853, 457] width 575 height 41
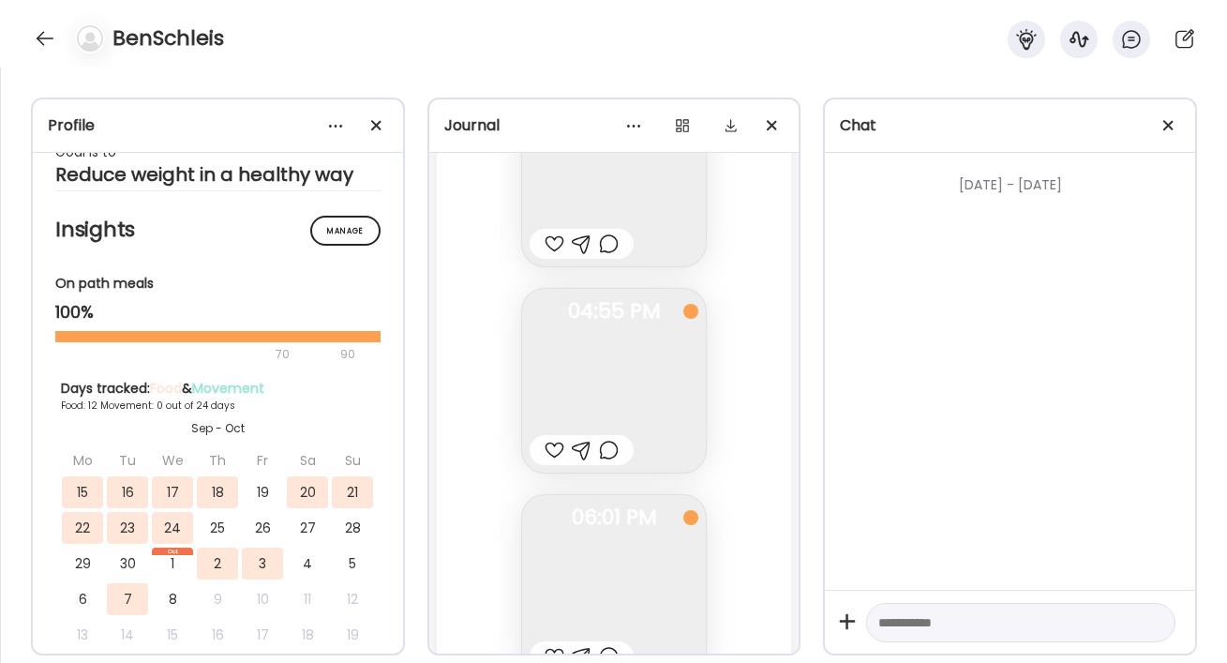
scroll to position [10281, 0]
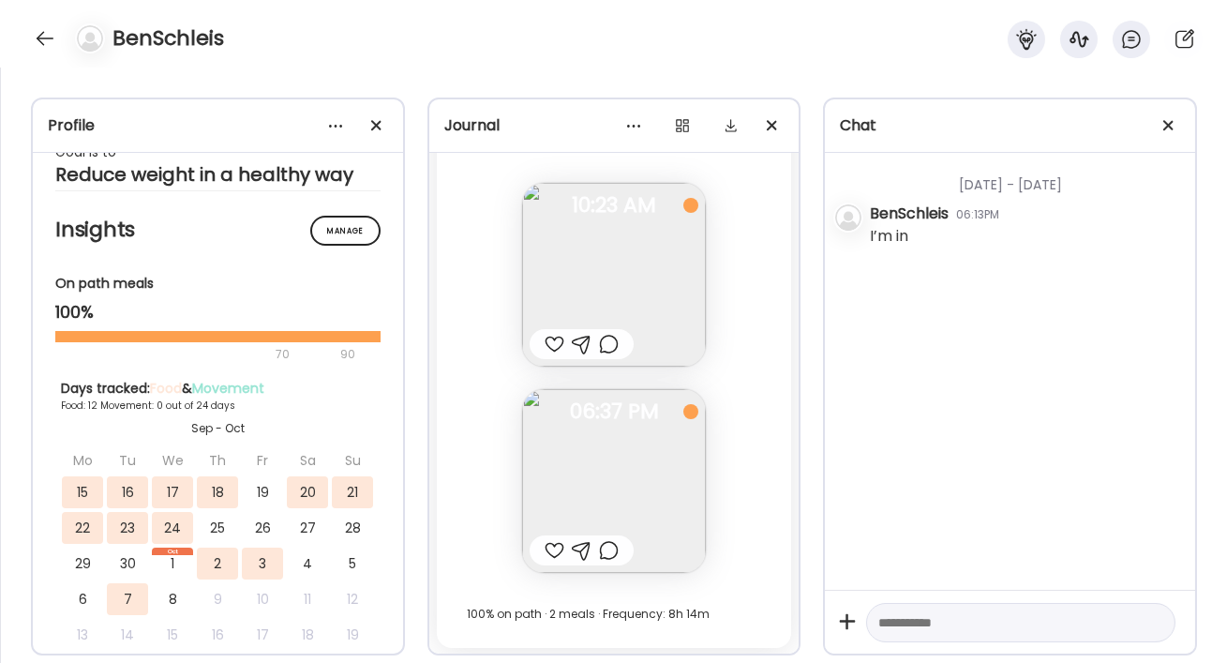
click at [553, 548] on div at bounding box center [555, 550] width 20 height 23
click at [552, 341] on div at bounding box center [555, 344] width 20 height 23
click at [35, 28] on div at bounding box center [45, 38] width 30 height 30
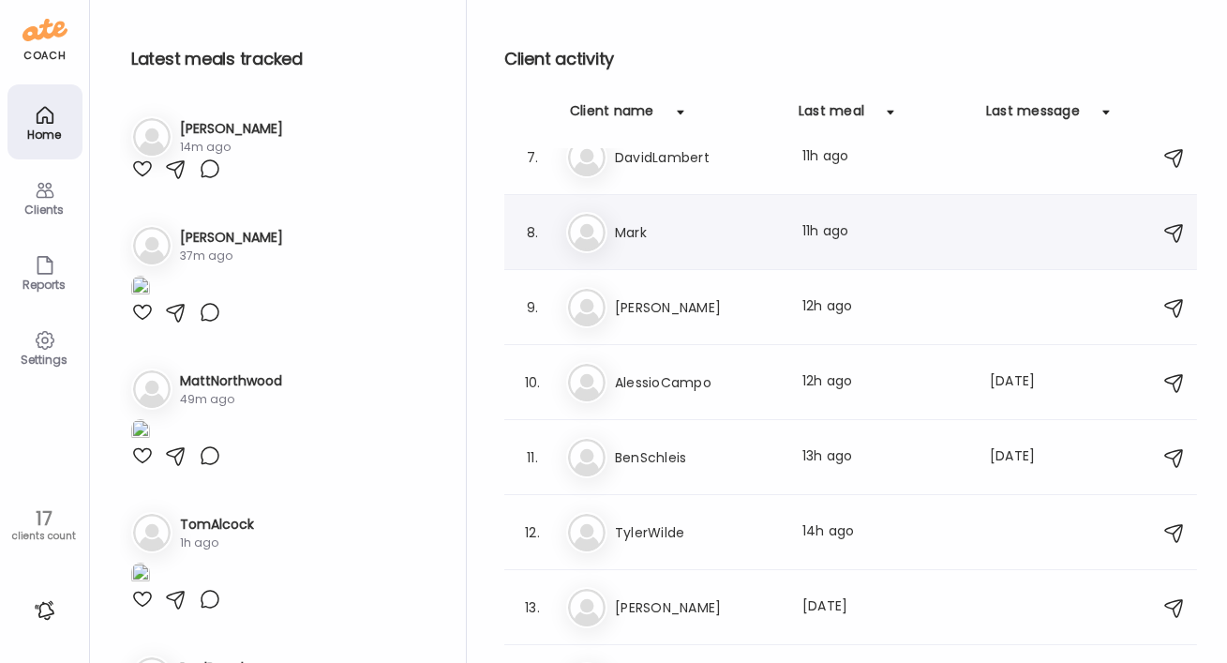
click at [618, 223] on h3 "Mark" at bounding box center [697, 232] width 165 height 23
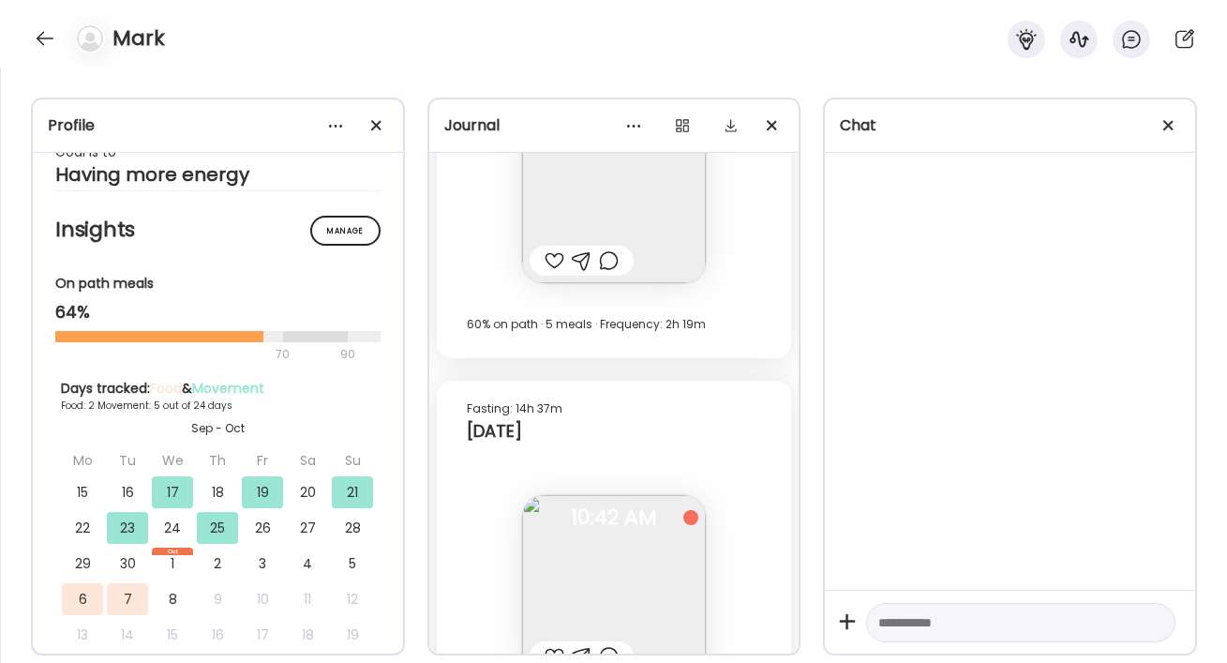
scroll to position [8906, 0]
click at [43, 40] on div at bounding box center [45, 38] width 30 height 30
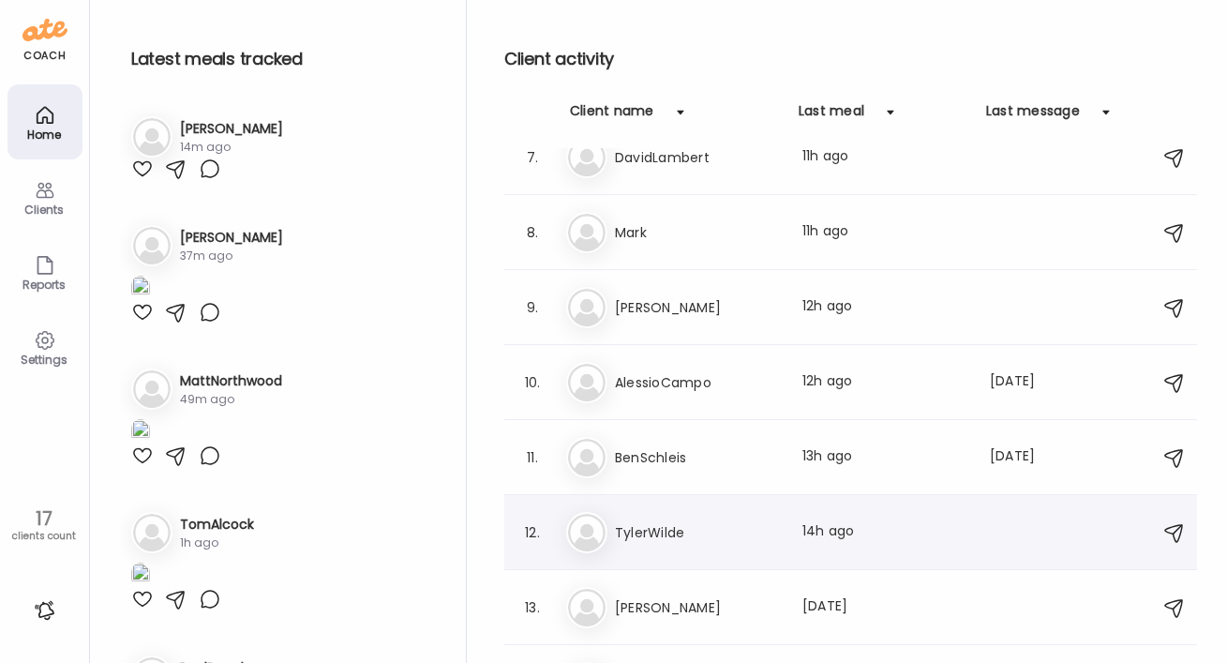
click at [653, 529] on h3 "TylerWilde" at bounding box center [697, 532] width 165 height 23
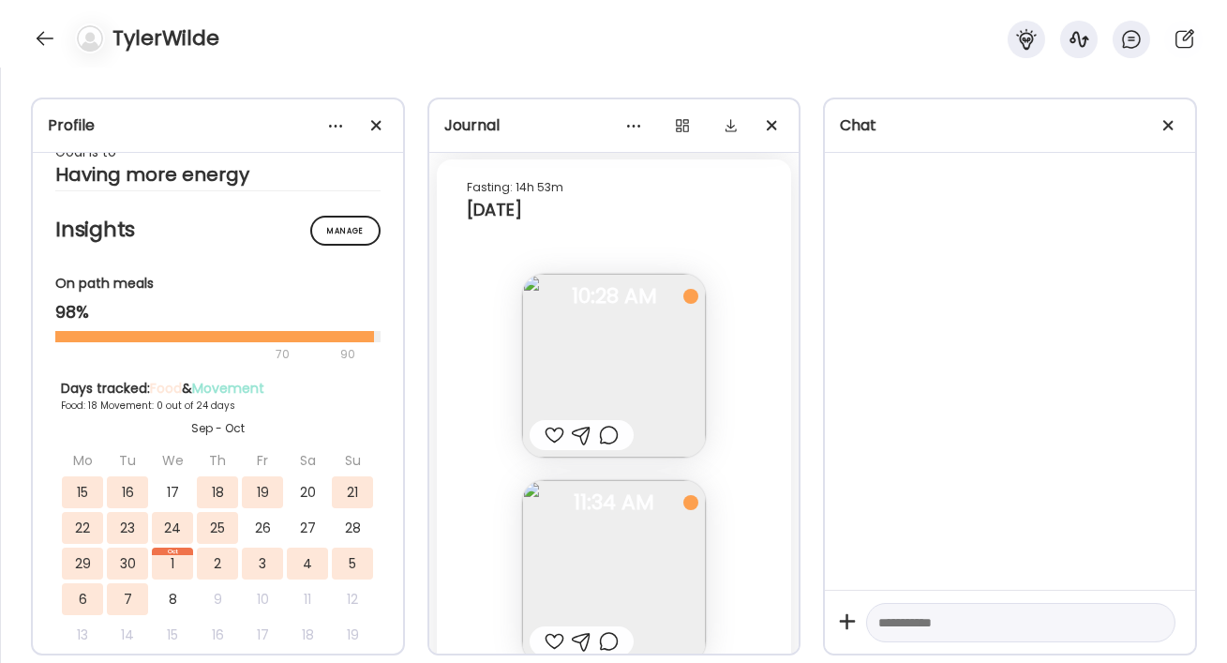
scroll to position [18329, 0]
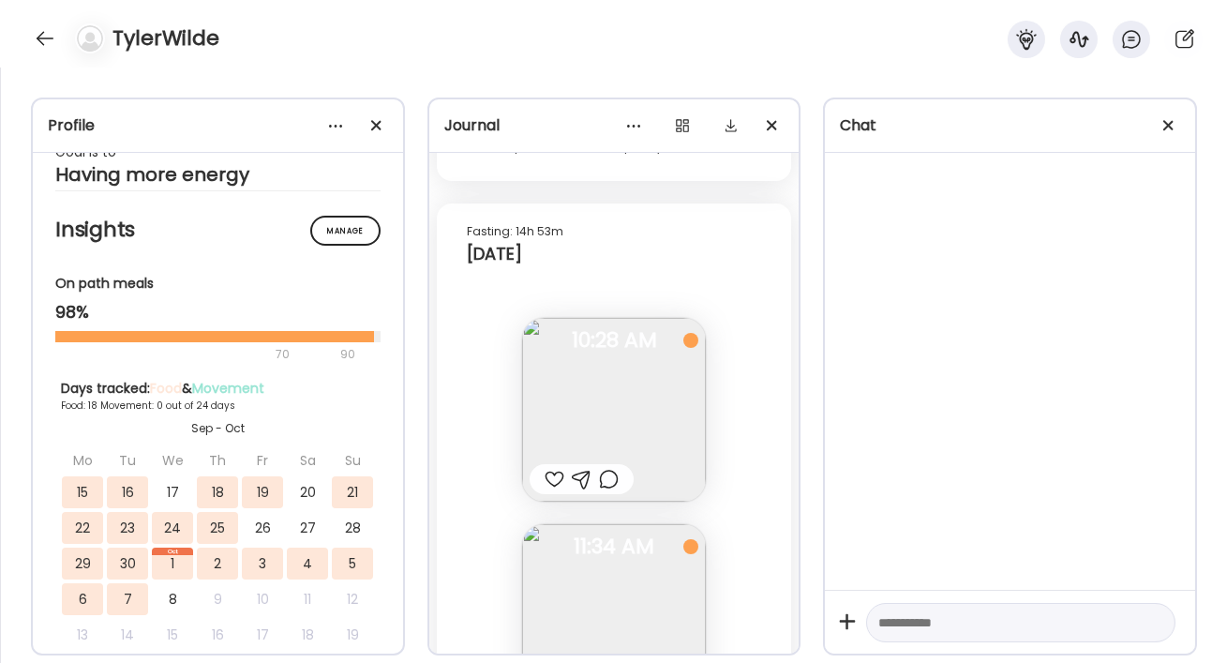
click at [609, 388] on img at bounding box center [614, 410] width 184 height 184
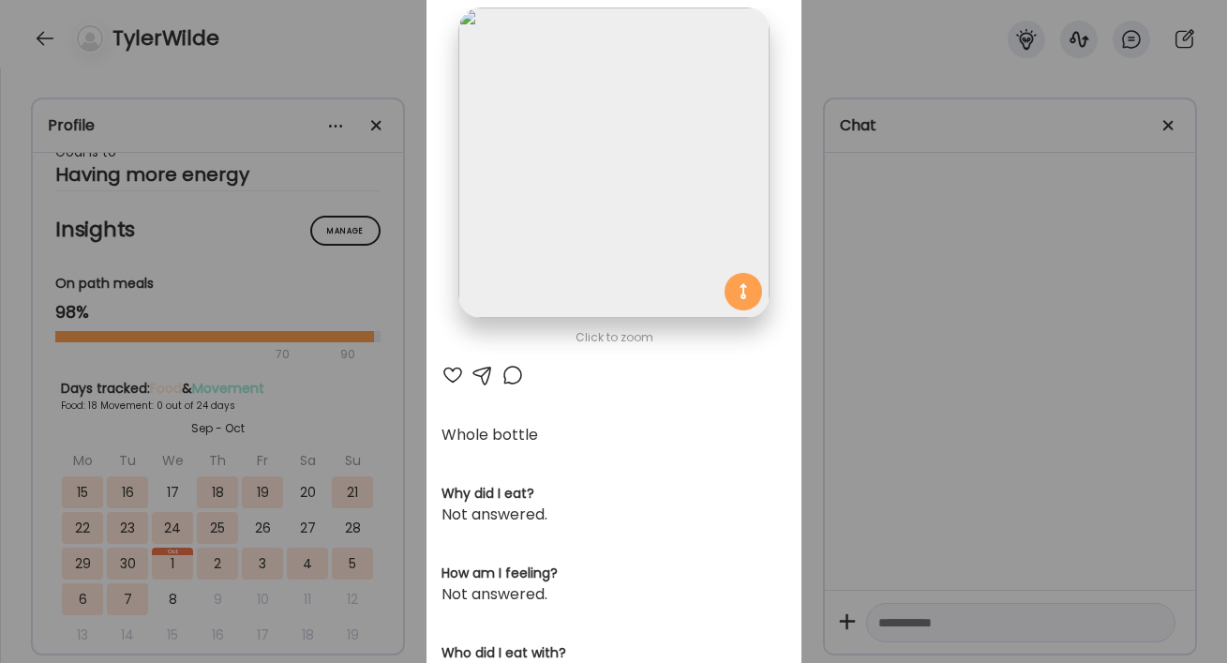
click at [518, 387] on div "Click to zoom AteMate AI Whole bottle Why did I eat? Not answered. How am I fee…" at bounding box center [614, 487] width 375 height 1107
click at [518, 381] on div at bounding box center [513, 375] width 23 height 23
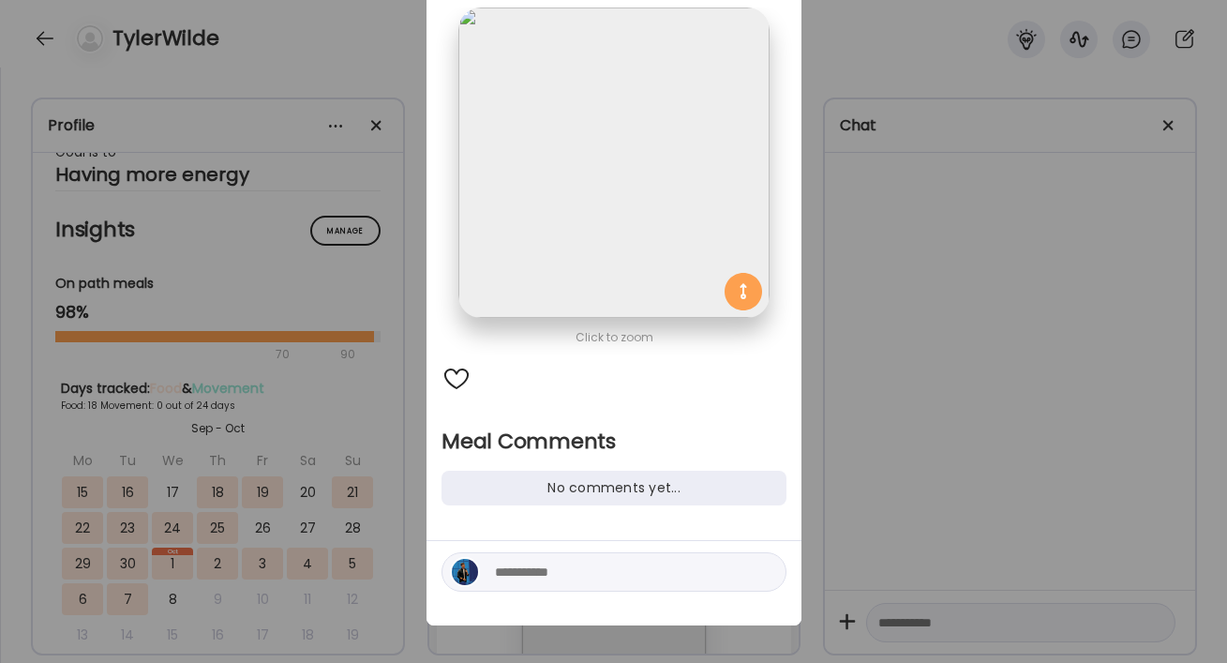
click at [523, 586] on div at bounding box center [614, 571] width 345 height 39
click at [523, 578] on textarea at bounding box center [621, 572] width 253 height 23
paste textarea "**********"
type textarea "**********"
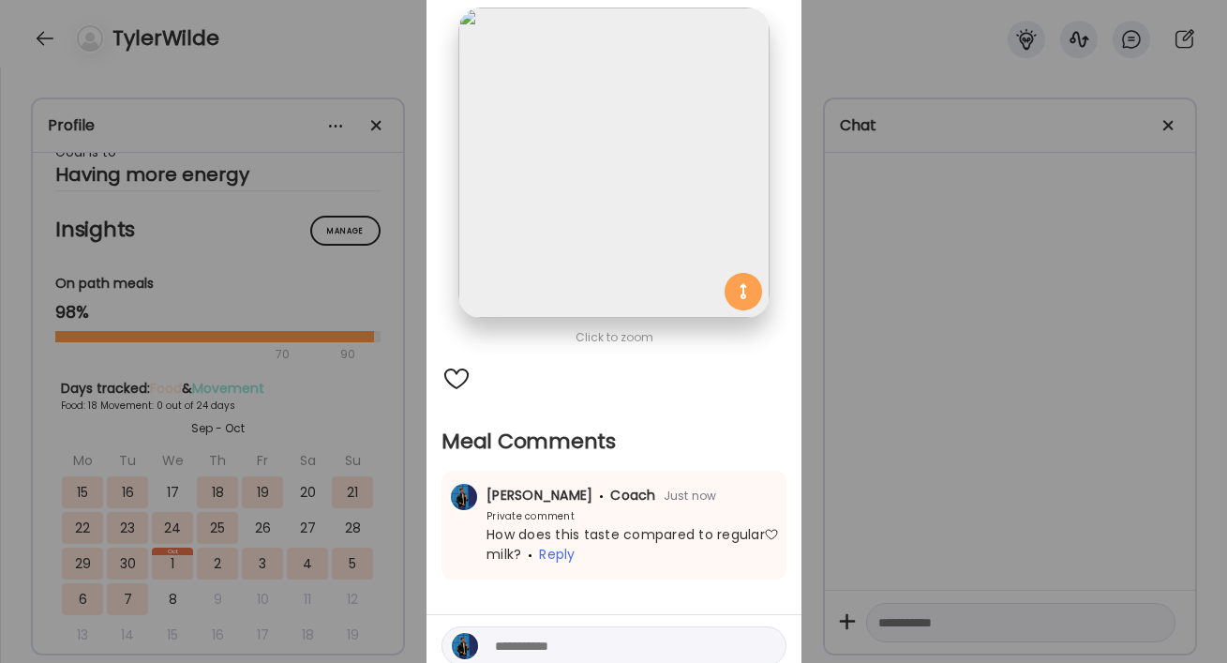
click at [901, 39] on div "Ate Coach Dashboard Wahoo! It’s official Take a moment to set up your Coach Pro…" at bounding box center [613, 331] width 1227 height 663
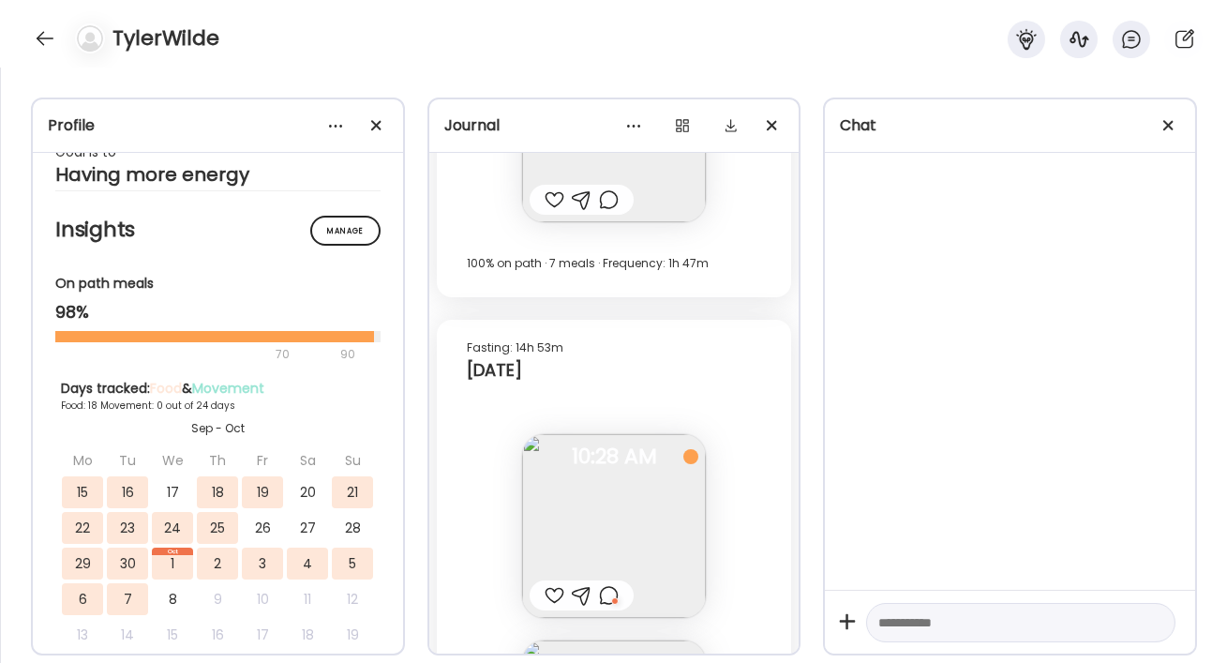
scroll to position [18215, 0]
click at [1164, 127] on span at bounding box center [1169, 125] width 10 height 10
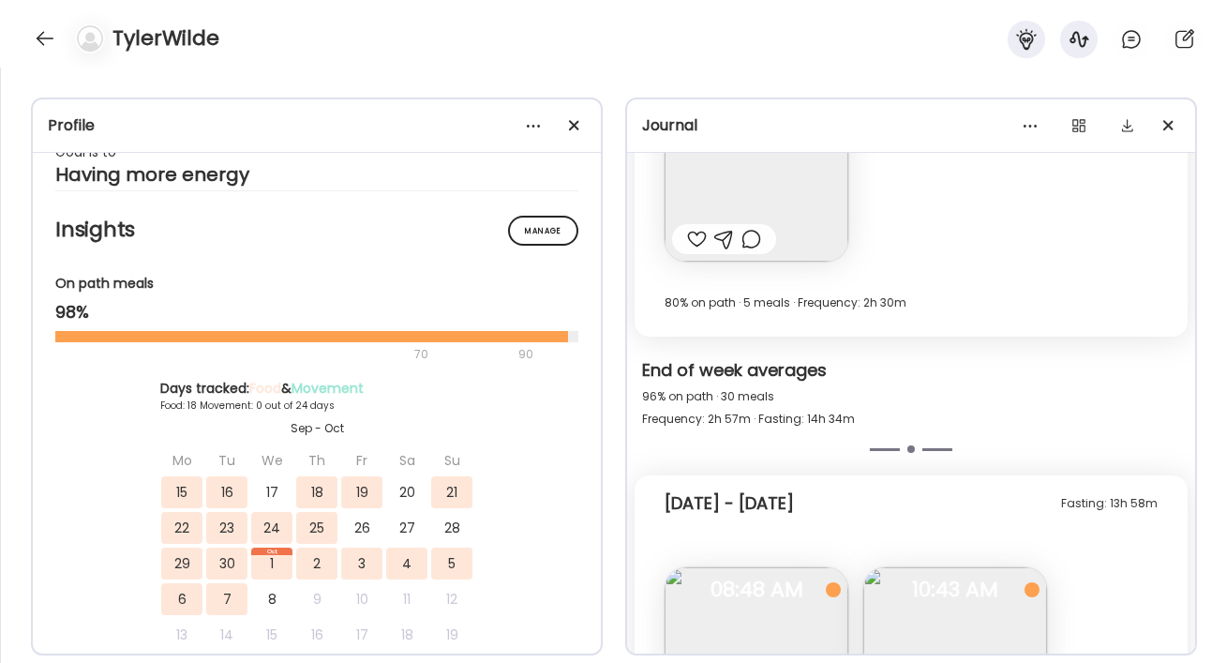
scroll to position [10279, 0]
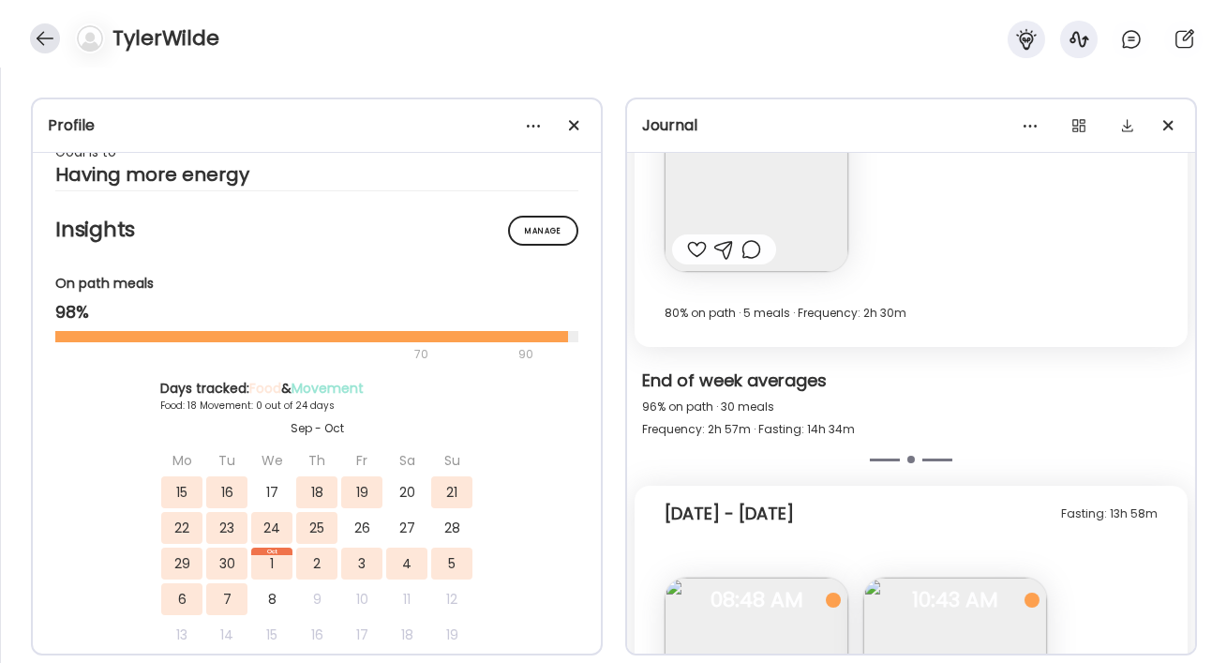
click at [43, 39] on div at bounding box center [45, 38] width 30 height 30
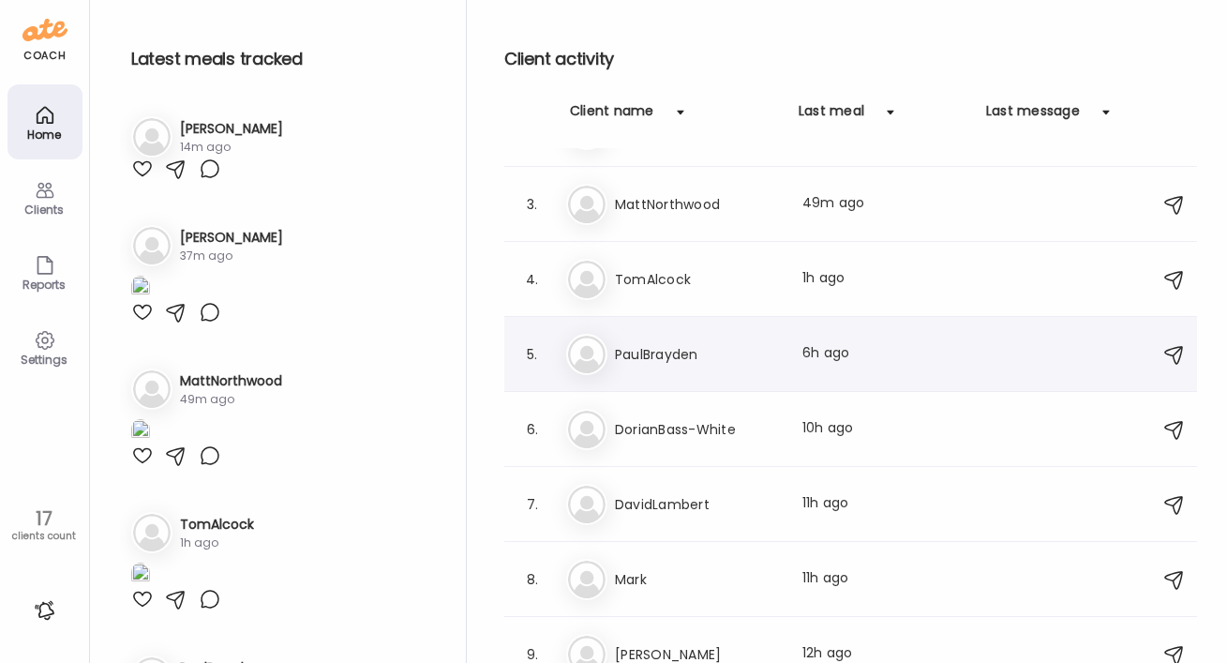
scroll to position [128, 0]
click at [668, 355] on h3 "PaulBrayden" at bounding box center [697, 357] width 165 height 23
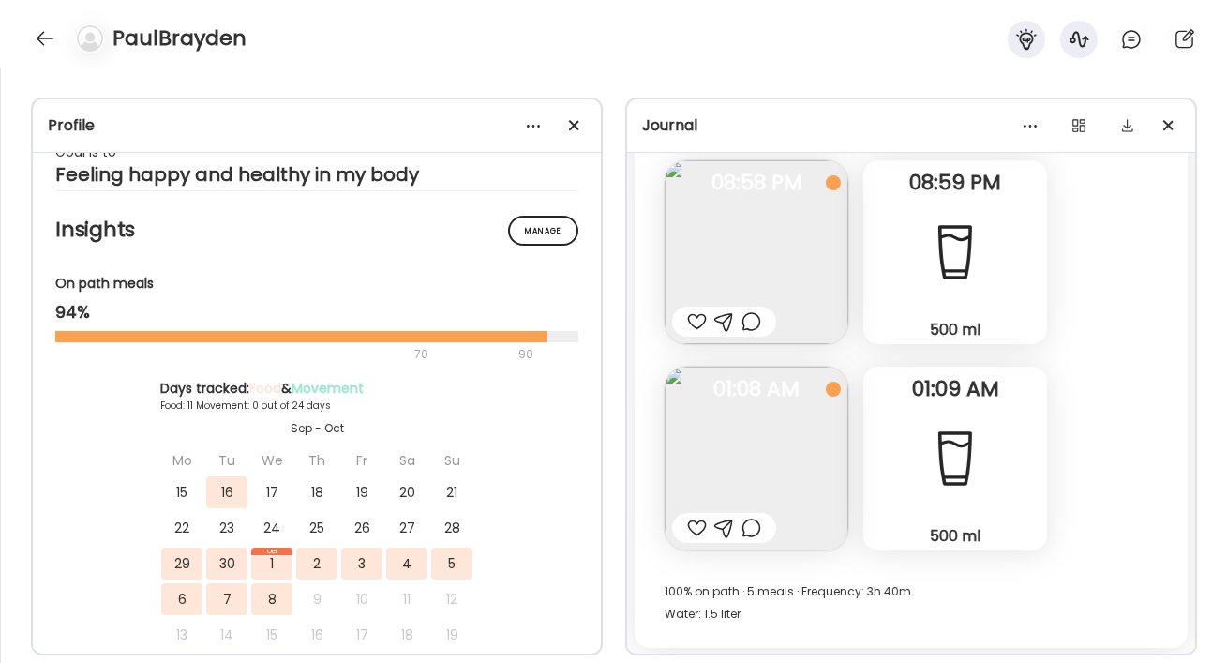
scroll to position [10193, 0]
click at [745, 204] on img at bounding box center [757, 256] width 184 height 184
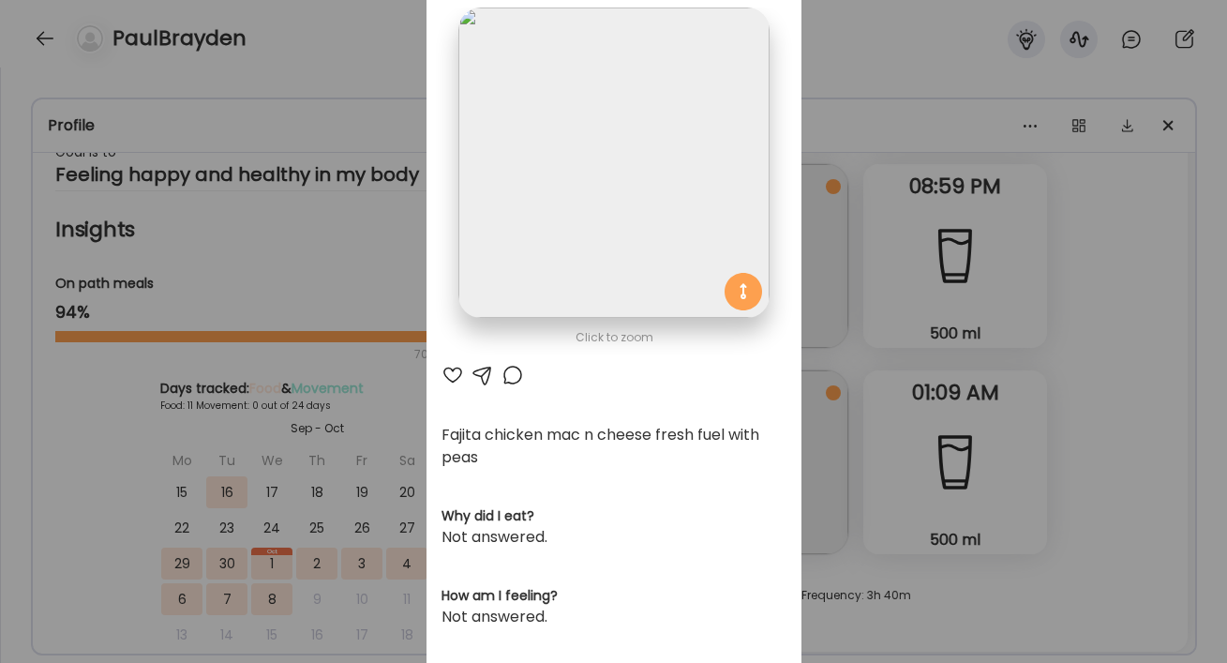
click at [1112, 274] on div "Ate Coach Dashboard Wahoo! It’s official Take a moment to set up your Coach Pro…" at bounding box center [613, 331] width 1227 height 663
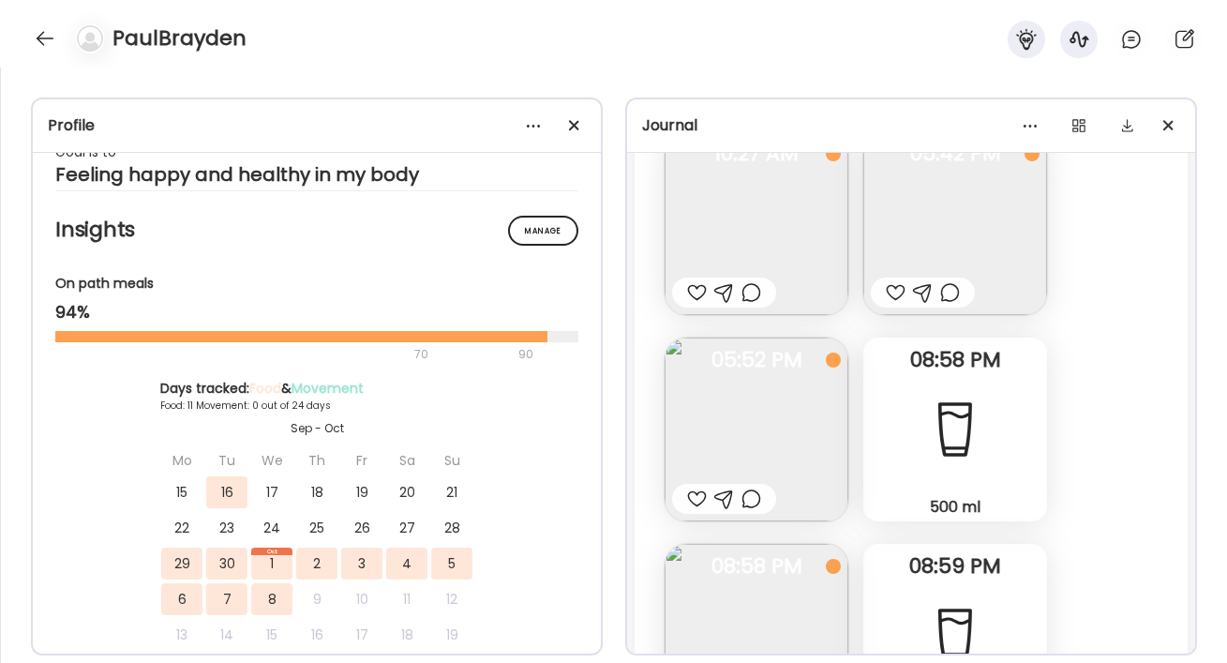
scroll to position [10197, 0]
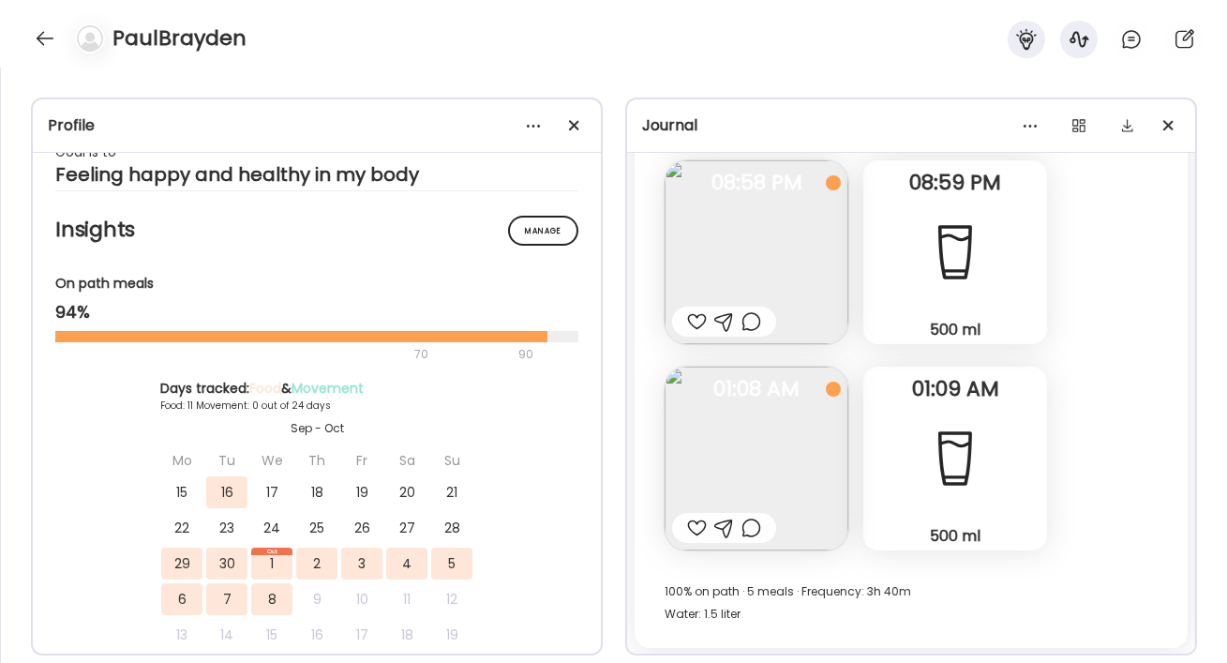
click at [821, 412] on img at bounding box center [757, 459] width 184 height 184
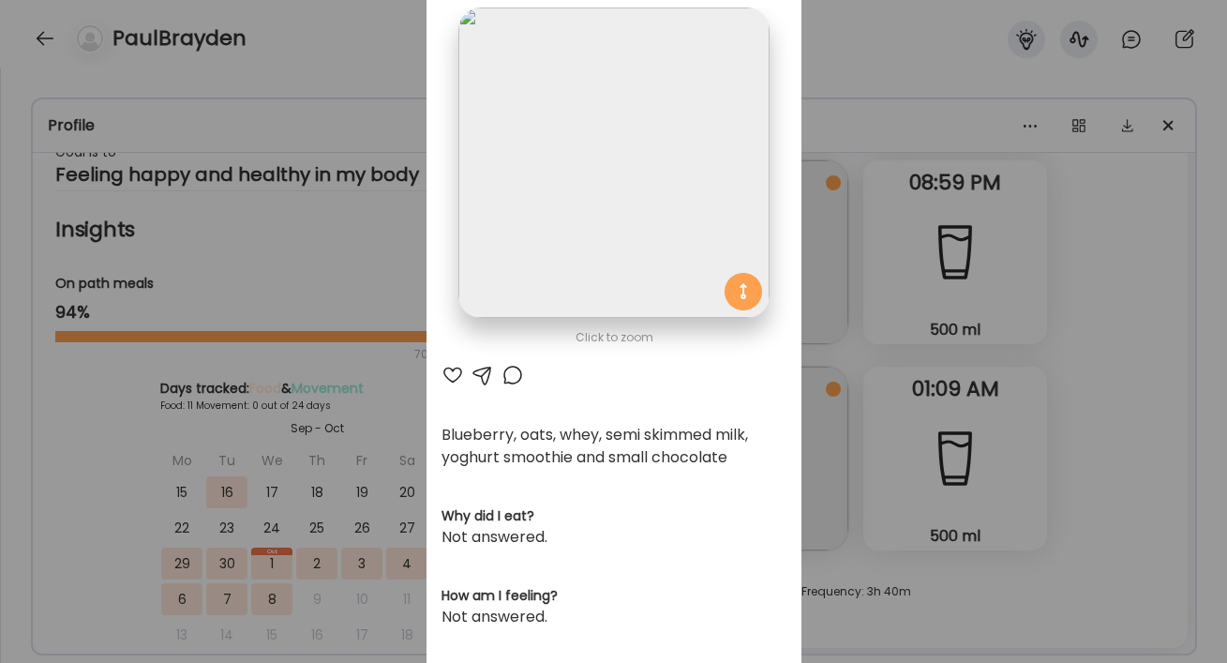
click at [1072, 337] on div "Ate Coach Dashboard Wahoo! It’s official Take a moment to set up your Coach Pro…" at bounding box center [613, 331] width 1227 height 663
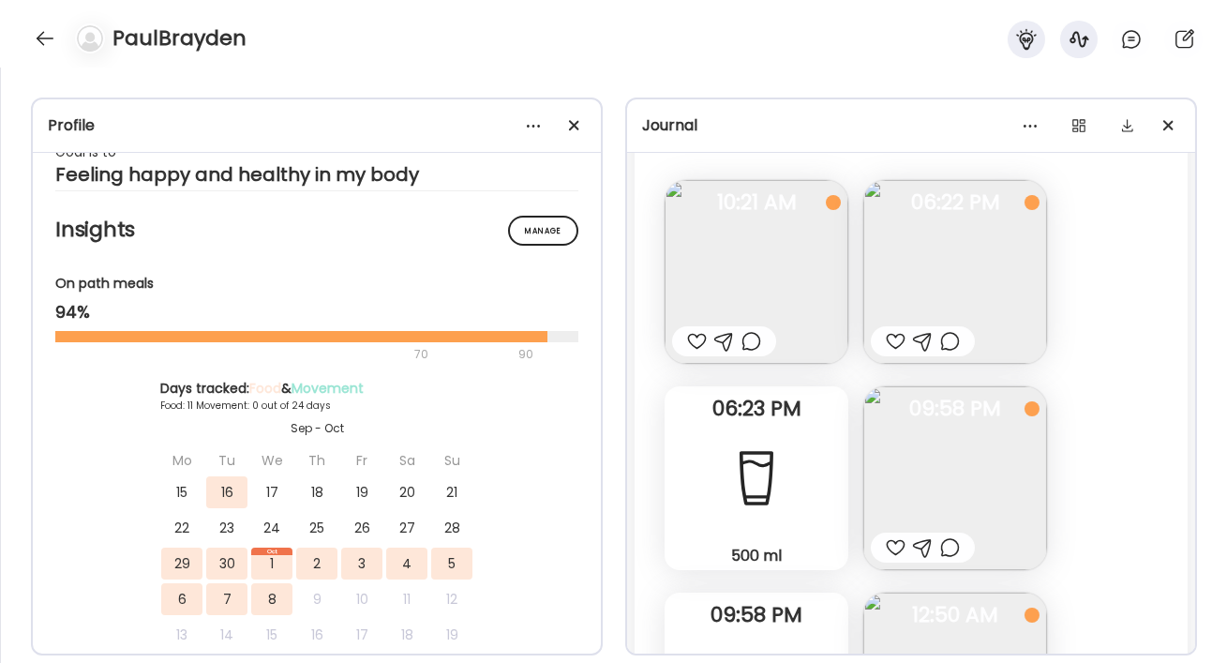
scroll to position [8743, 0]
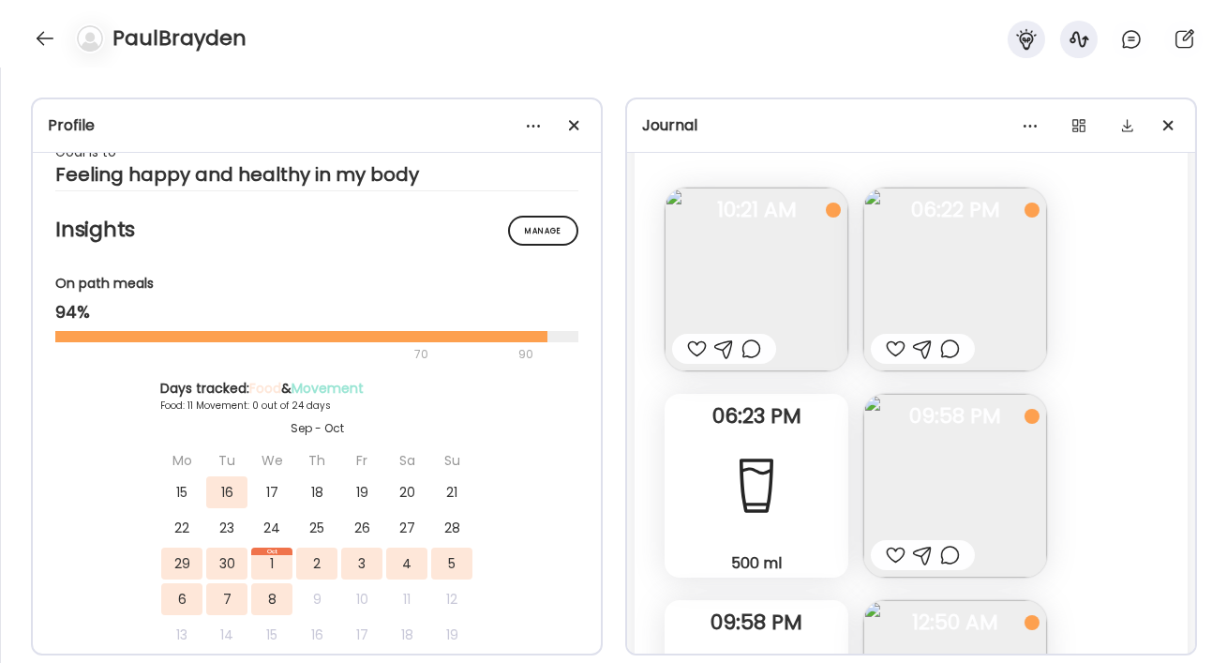
click at [944, 469] on img at bounding box center [955, 486] width 184 height 184
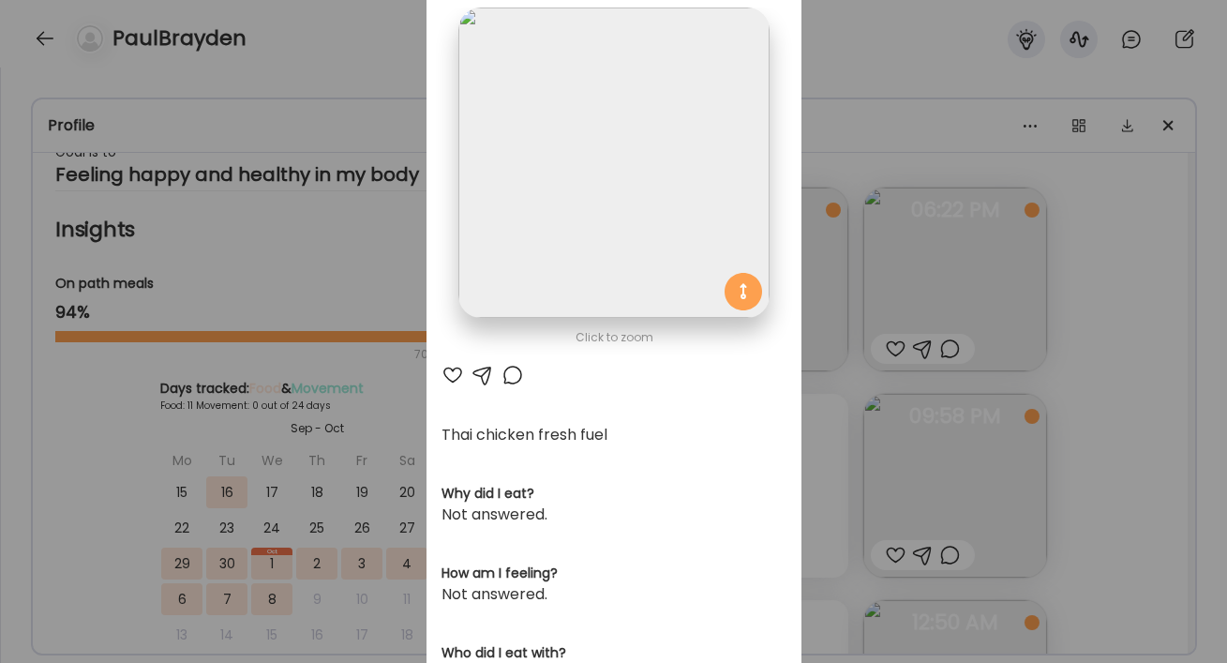
click at [1122, 451] on div "Ate Coach Dashboard Wahoo! It’s official Take a moment to set up your Coach Pro…" at bounding box center [613, 331] width 1227 height 663
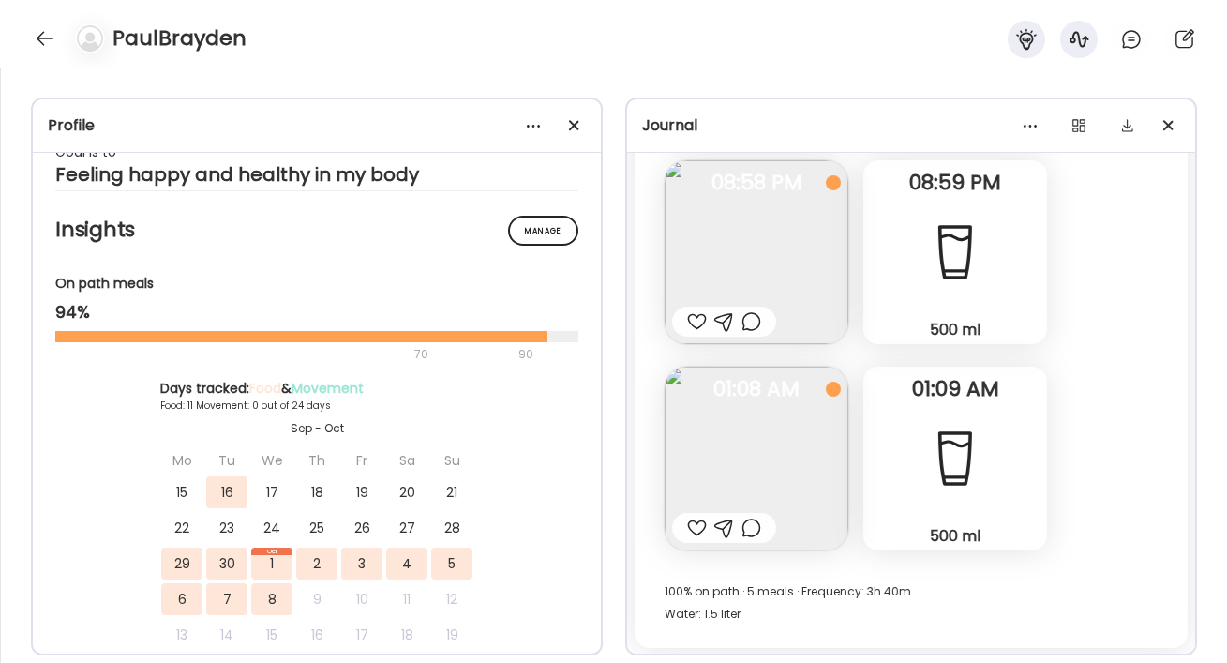
scroll to position [353, 0]
